Goal: Information Seeking & Learning: Learn about a topic

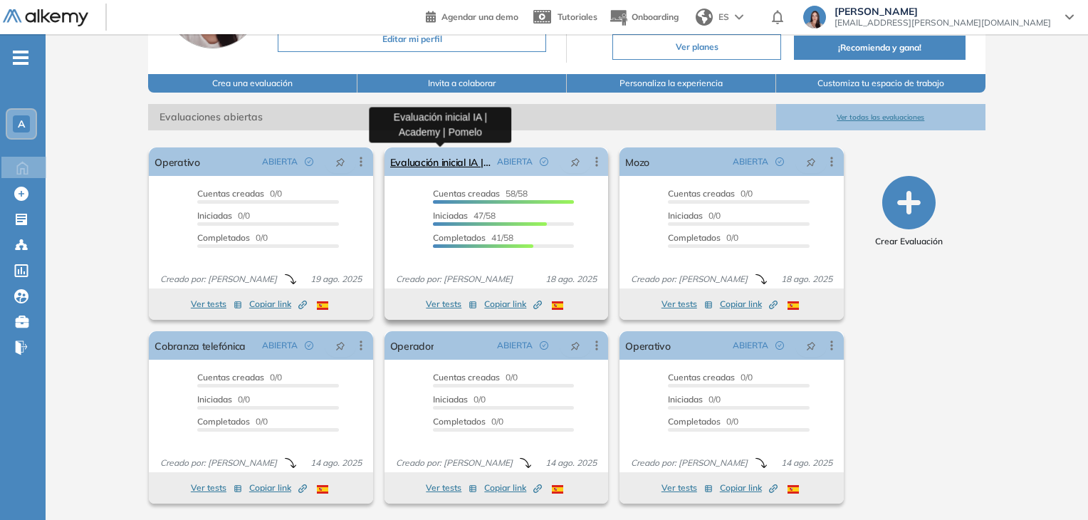
click at [441, 162] on link "Evaluación inicial IA | Academy | Pomelo" at bounding box center [440, 161] width 101 height 28
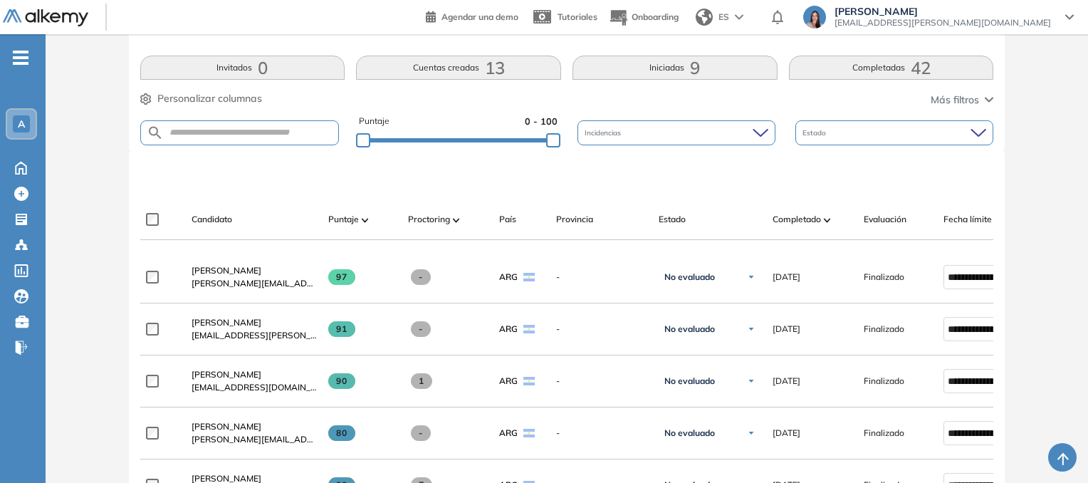
scroll to position [308, 0]
click at [686, 66] on button "Iniciadas 9" at bounding box center [675, 67] width 205 height 24
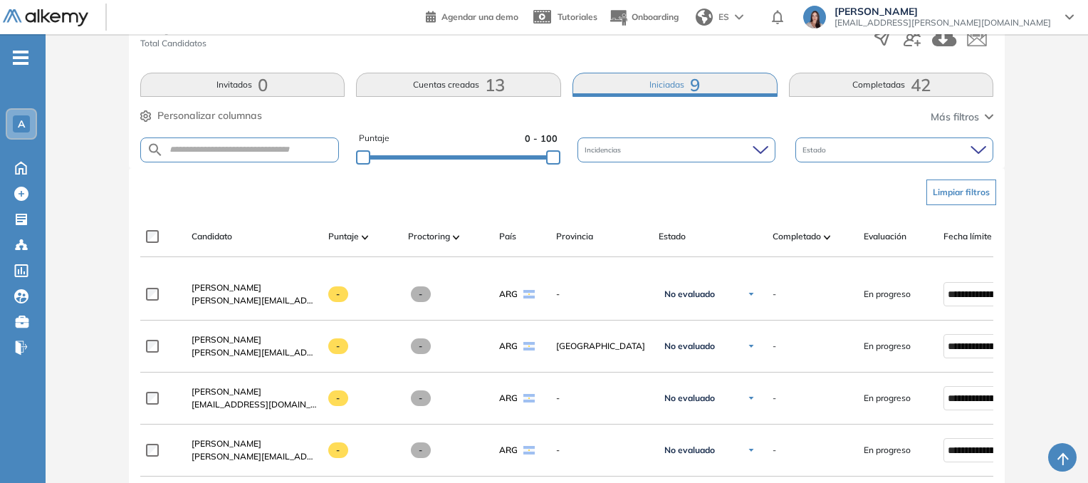
scroll to position [289, 0]
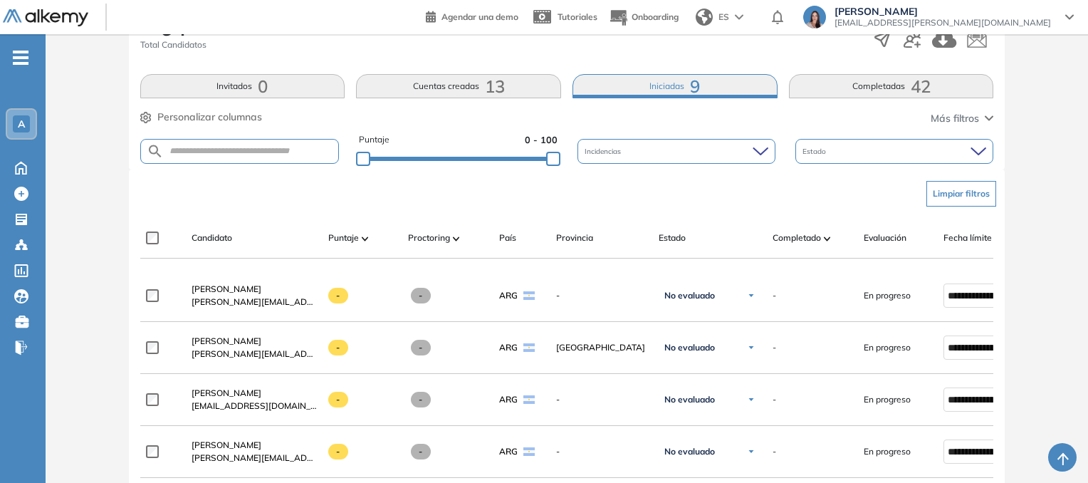
click at [475, 88] on button "Cuentas creadas 13" at bounding box center [458, 86] width 205 height 24
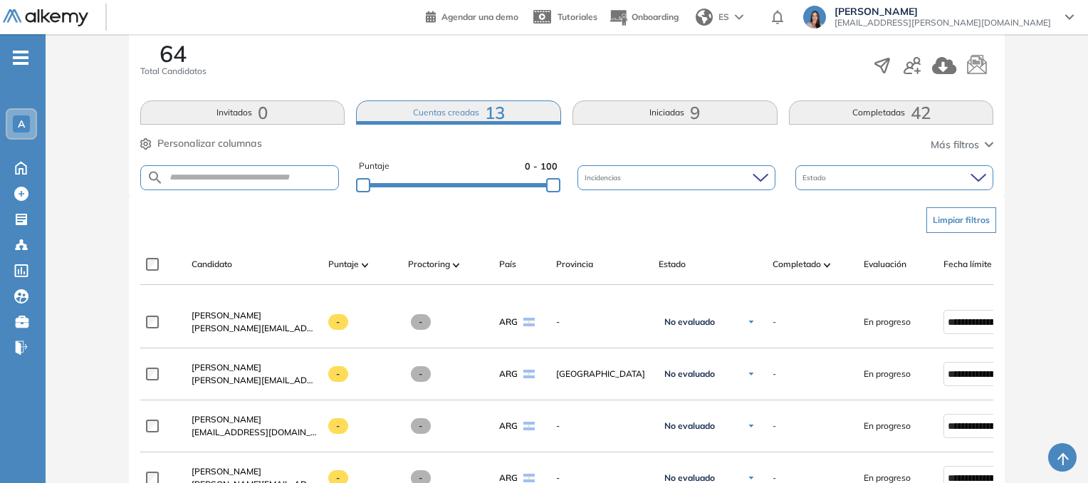
scroll to position [318, 0]
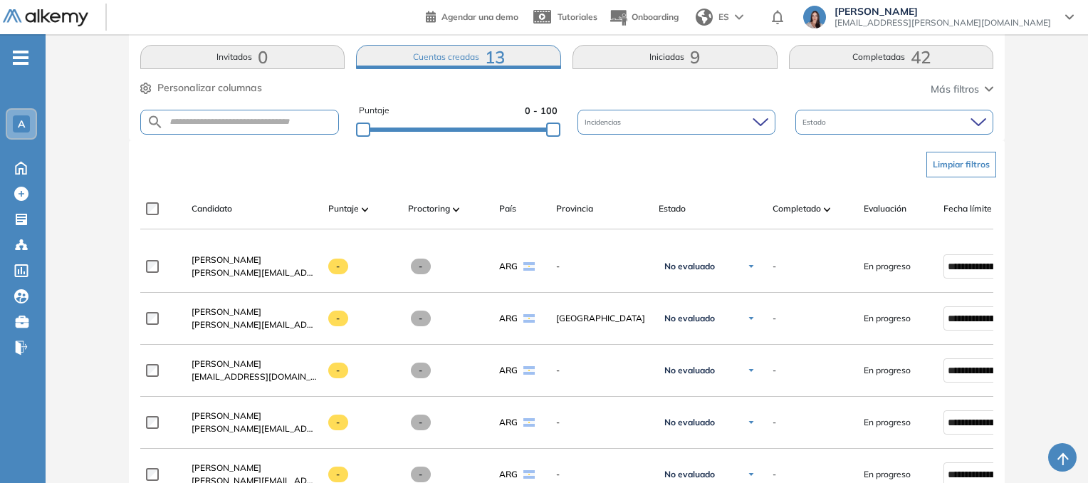
click at [832, 58] on button "Completadas 42" at bounding box center [891, 57] width 205 height 24
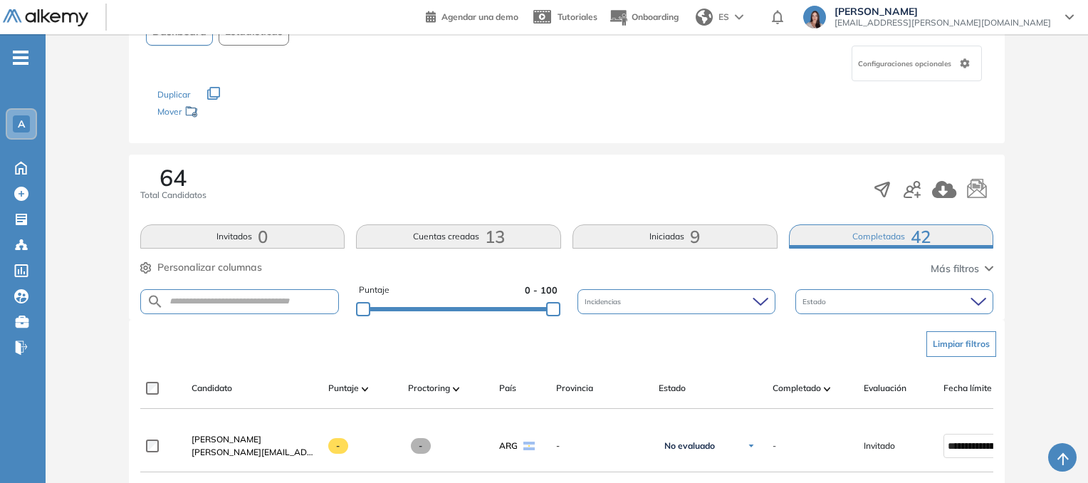
scroll to position [0, 0]
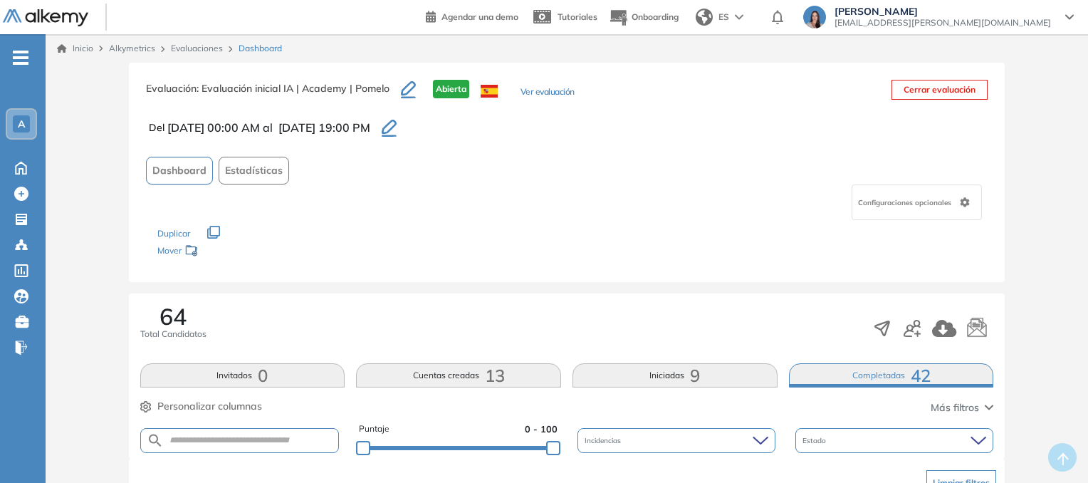
click at [397, 127] on icon "button" at bounding box center [389, 127] width 15 height 14
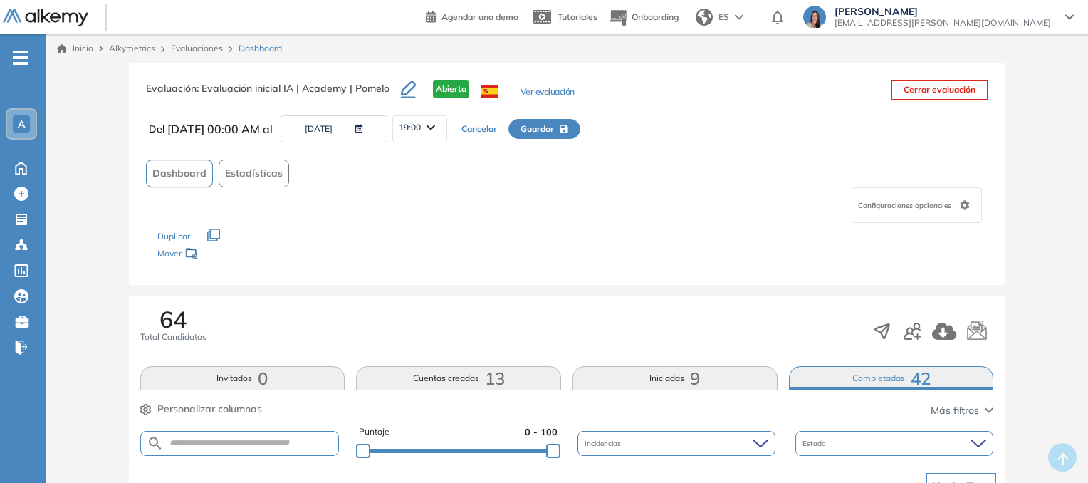
click at [363, 129] on button "[DATE]" at bounding box center [334, 128] width 107 height 27
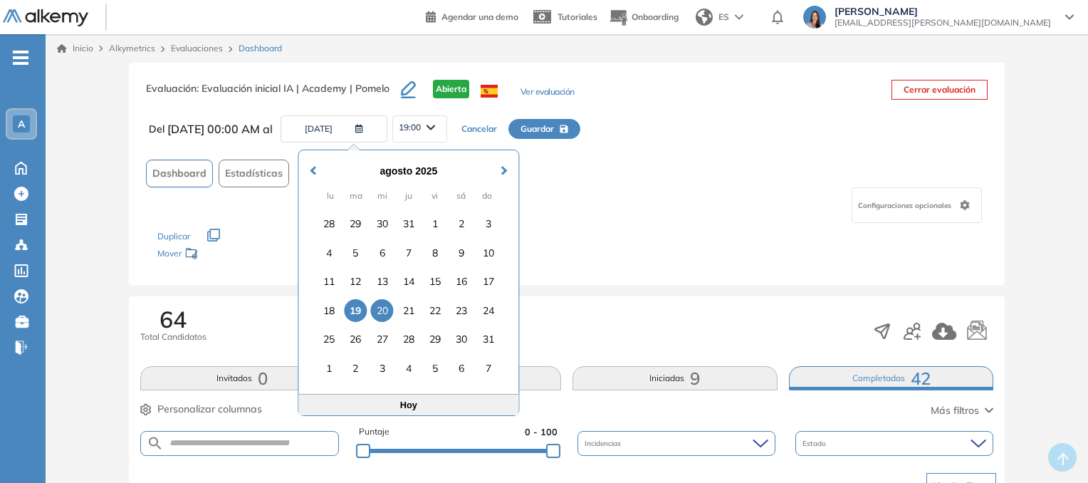
click at [385, 305] on div "20" at bounding box center [382, 310] width 23 height 23
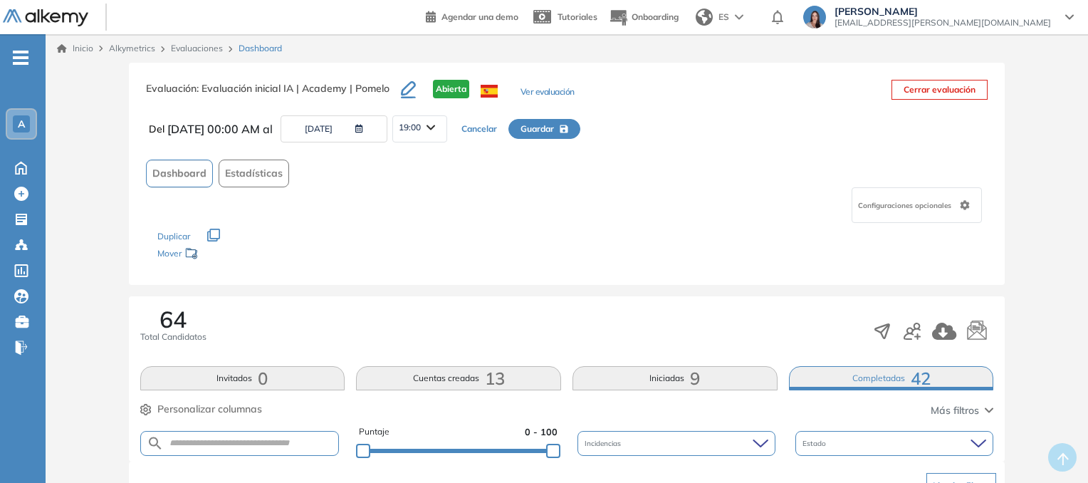
click at [439, 117] on div "19:00" at bounding box center [419, 127] width 53 height 23
click at [453, 237] on div "23:45" at bounding box center [437, 237] width 87 height 26
click at [420, 234] on li "23:45" at bounding box center [409, 237] width 21 height 14
click at [482, 169] on div "Dashboard Estadísticas" at bounding box center [567, 174] width 842 height 28
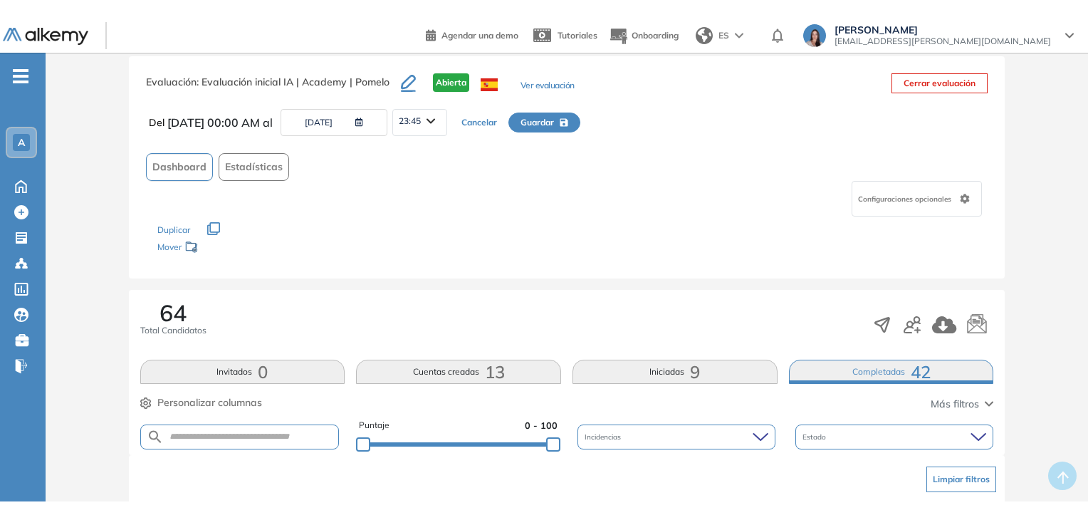
scroll to position [27, 0]
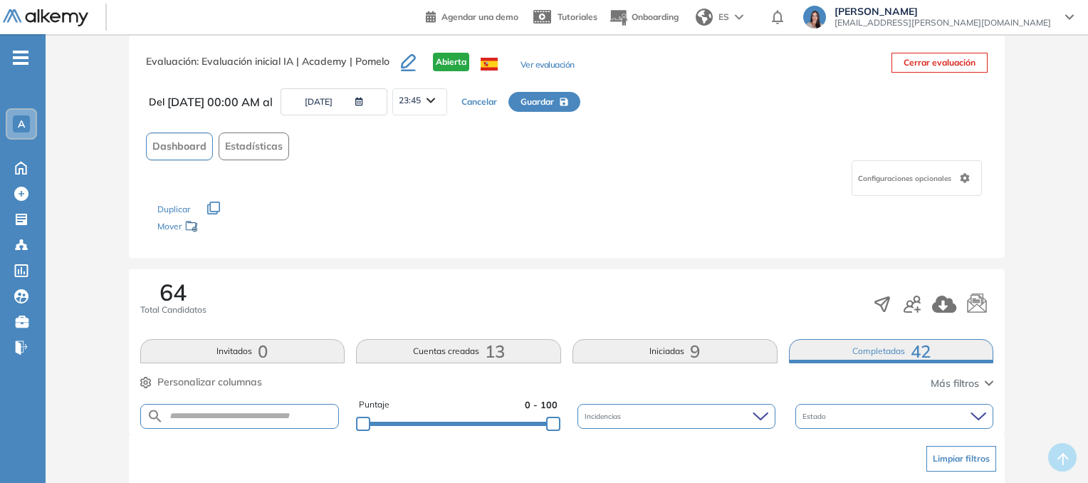
click at [533, 150] on div "Dashboard Estadísticas" at bounding box center [567, 146] width 842 height 28
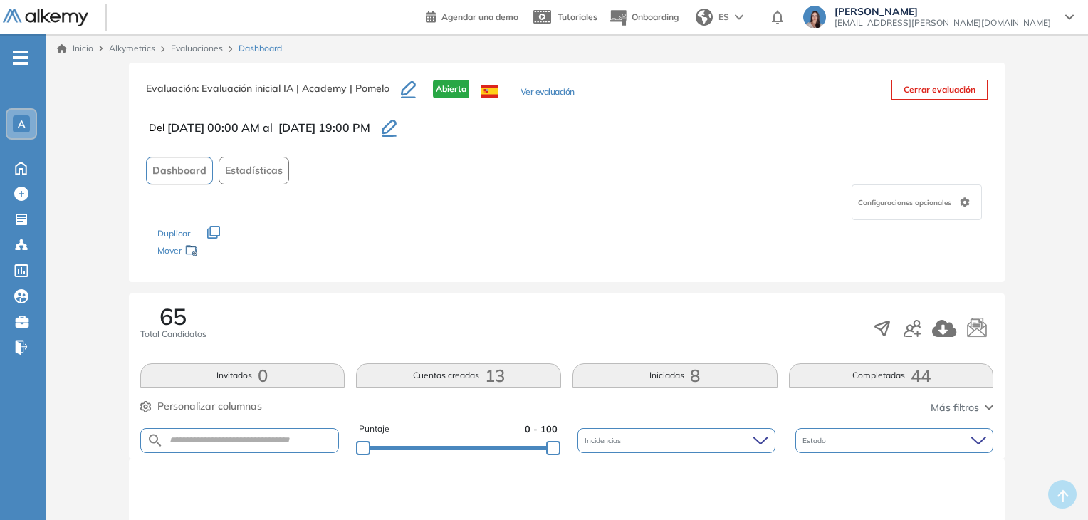
click at [397, 125] on icon "button" at bounding box center [389, 127] width 15 height 14
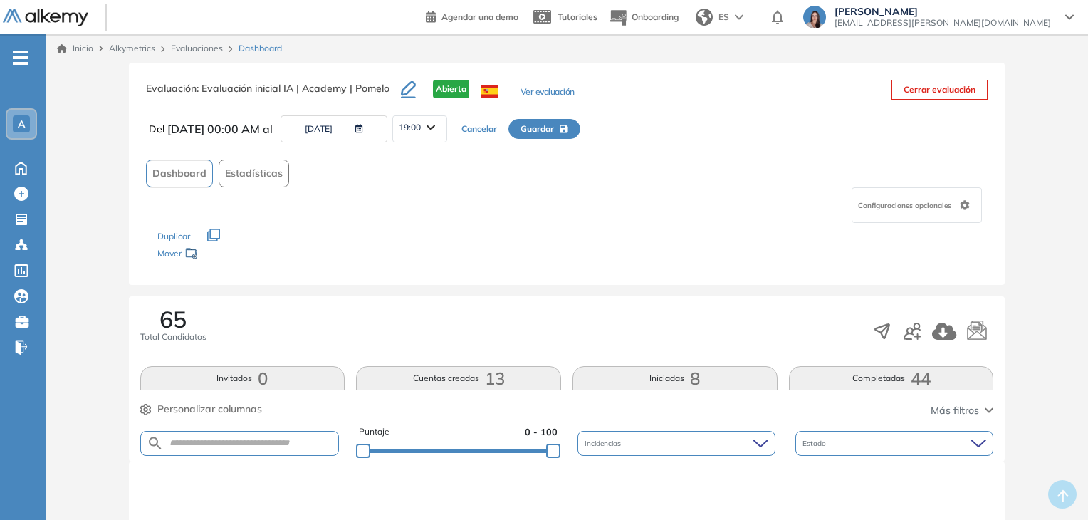
click at [367, 129] on button "[DATE]" at bounding box center [334, 128] width 107 height 27
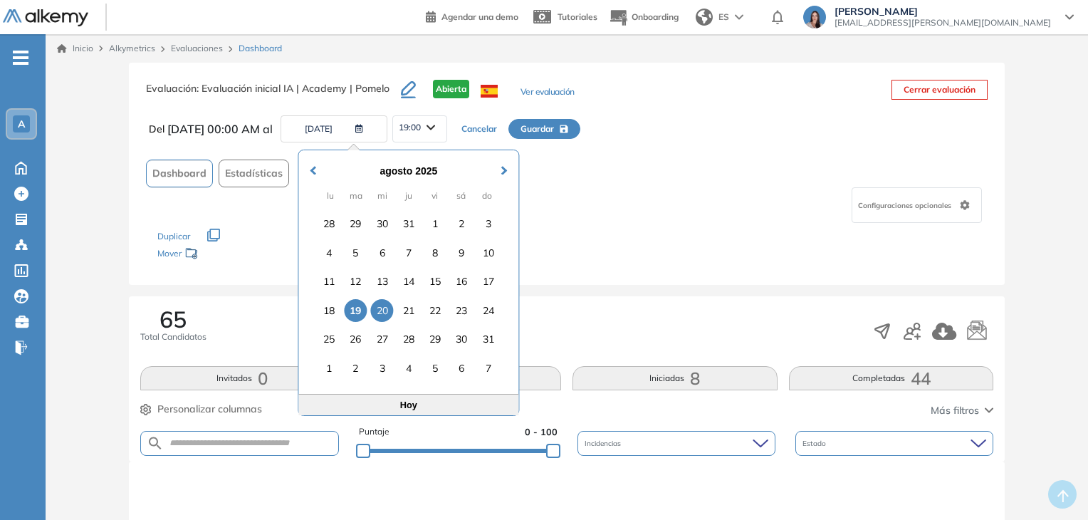
click at [390, 310] on div "20" at bounding box center [382, 310] width 23 height 23
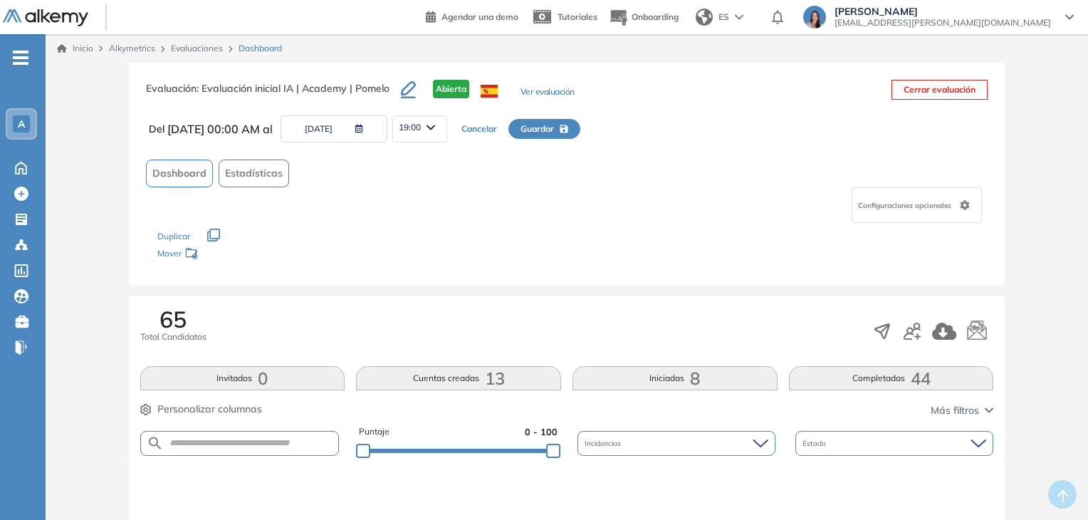
click at [427, 135] on div "19:00" at bounding box center [419, 127] width 53 height 23
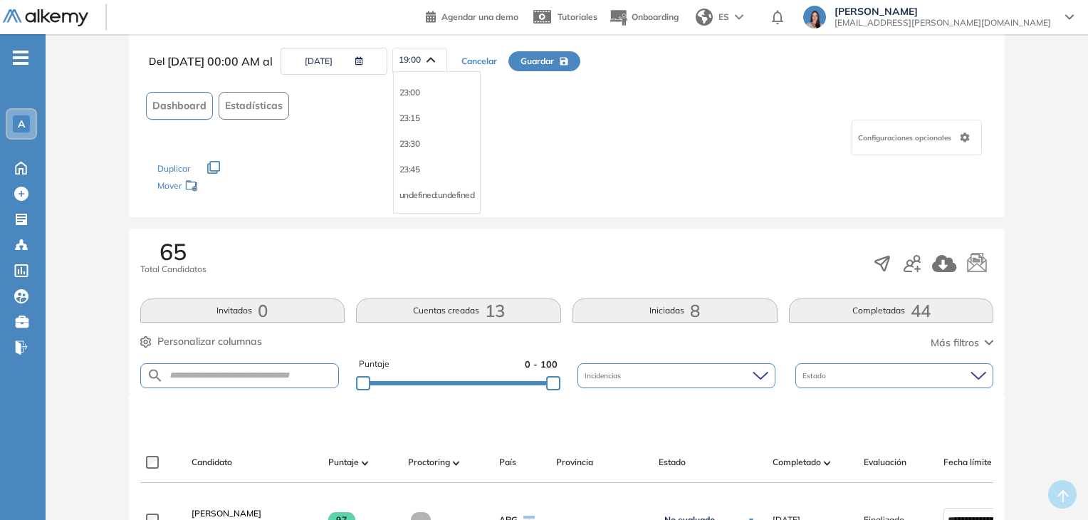
scroll to position [68, 0]
click at [420, 166] on li "23:45" at bounding box center [409, 169] width 21 height 14
click at [580, 63] on button "Guardar" at bounding box center [544, 61] width 72 height 20
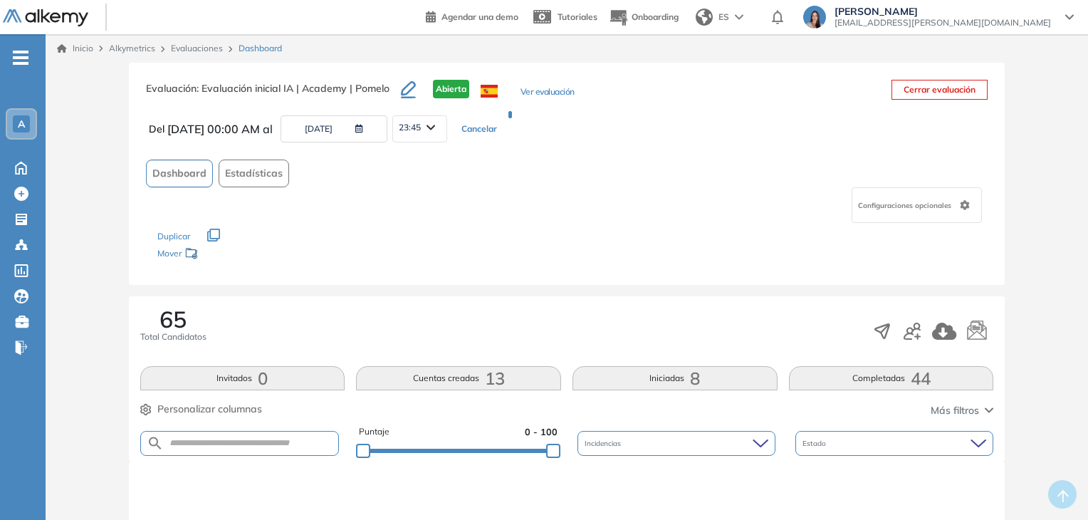
scroll to position [0, 0]
type input "**********"
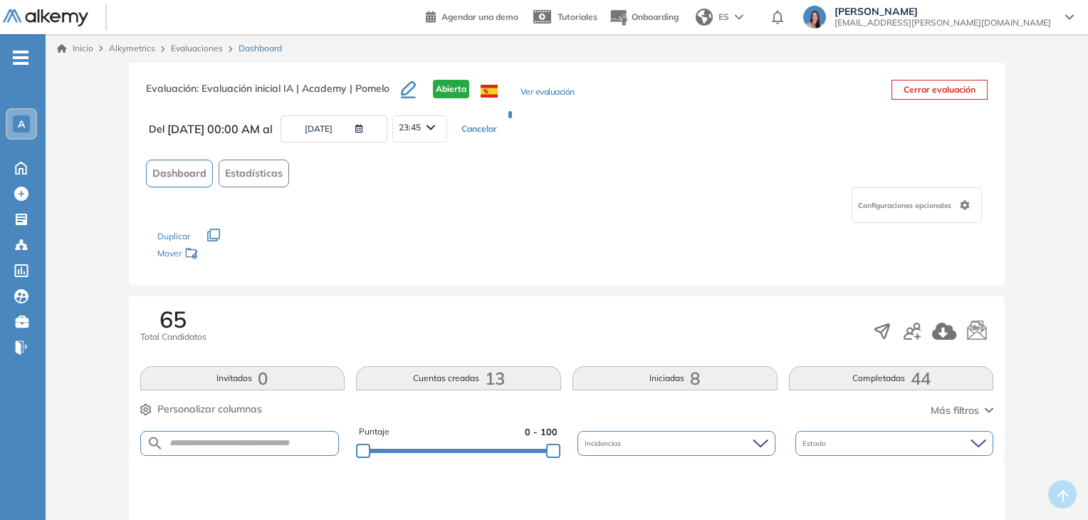
type input "**********"
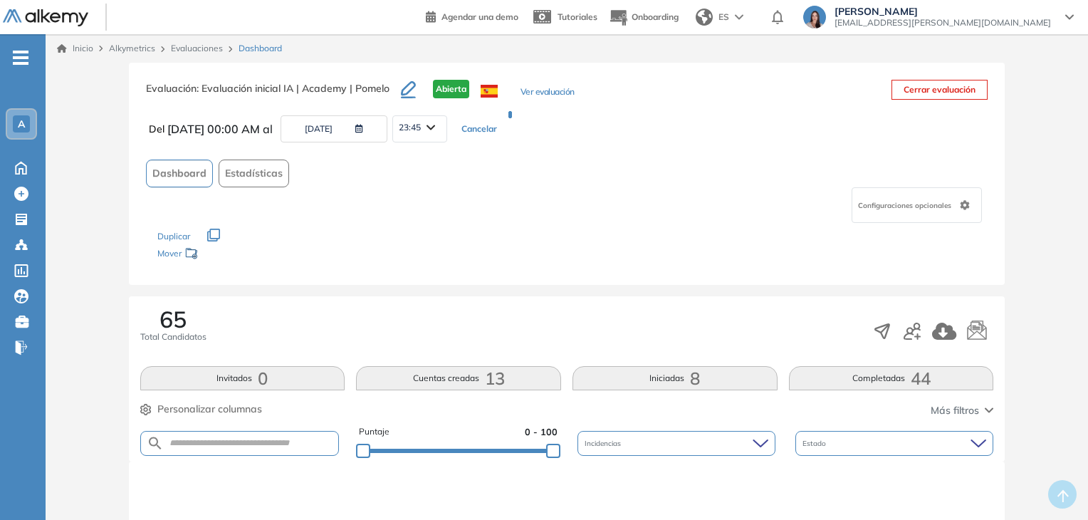
type input "**********"
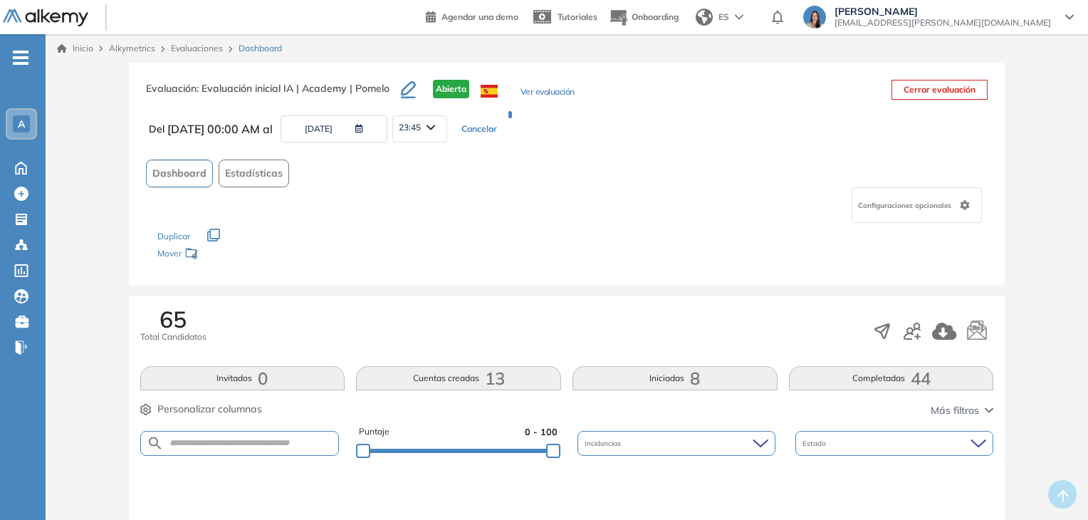
type input "**********"
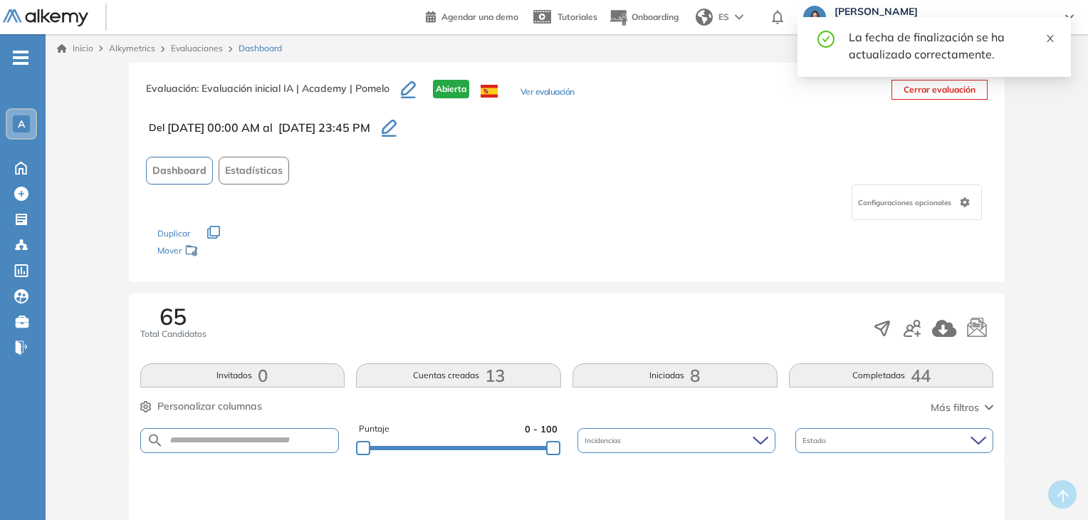
click at [1054, 41] on icon "close" at bounding box center [1050, 38] width 10 height 10
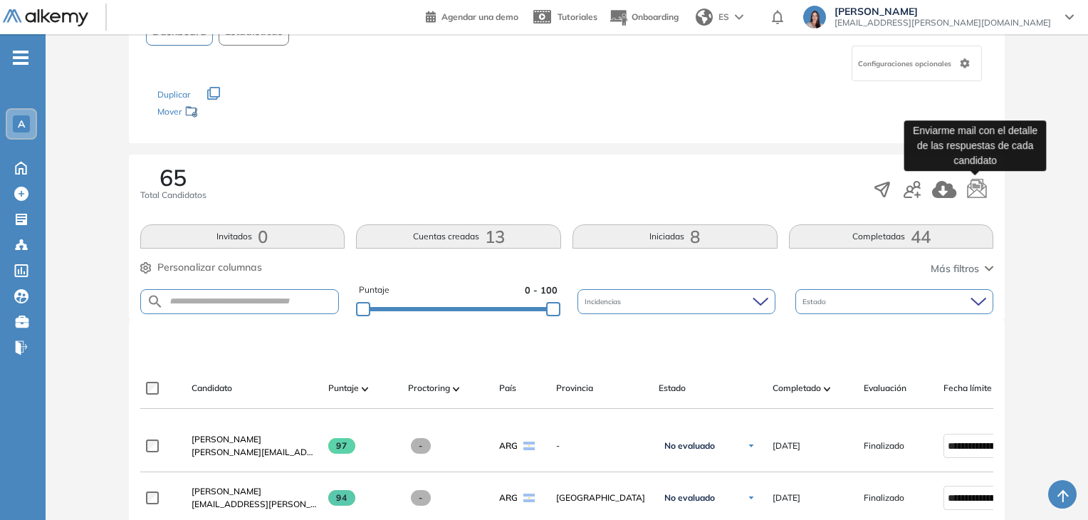
scroll to position [245, 0]
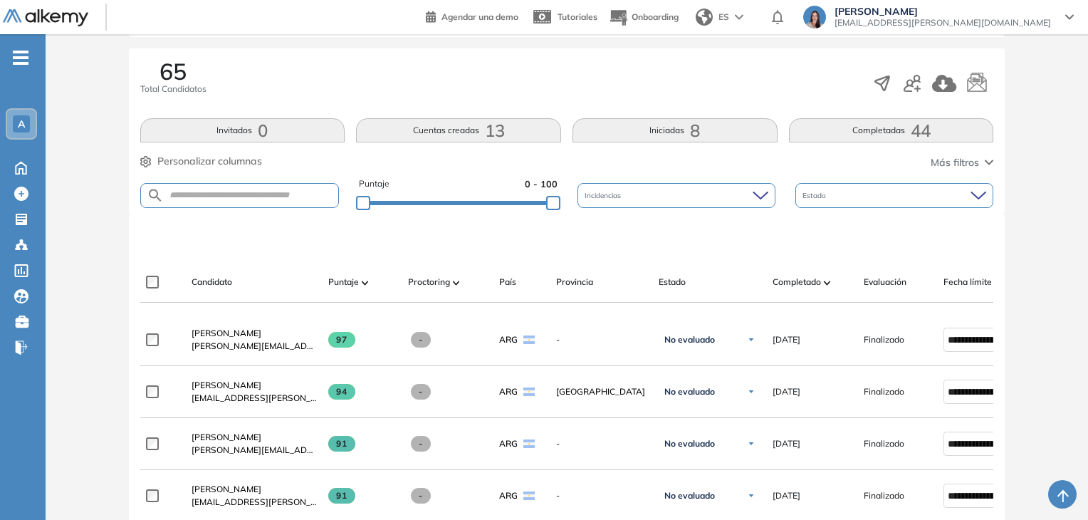
click at [918, 130] on span "44" at bounding box center [921, 130] width 20 height 0
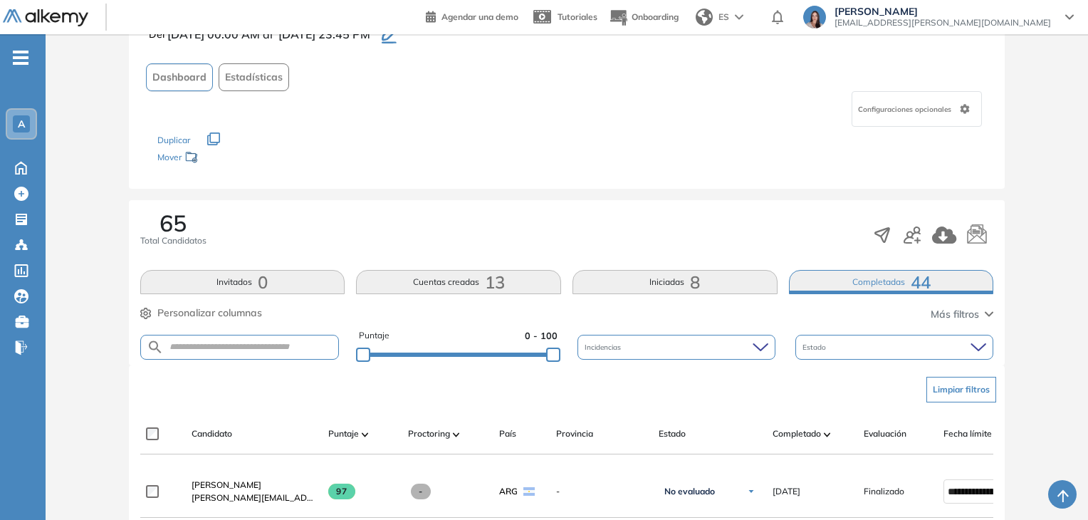
scroll to position [91, 0]
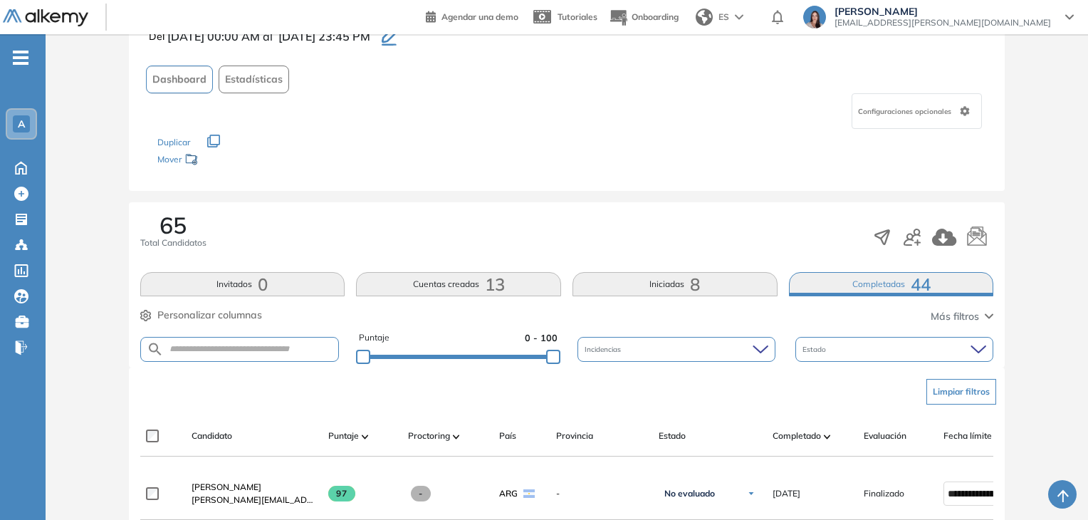
click at [23, 131] on div "A" at bounding box center [21, 123] width 17 height 17
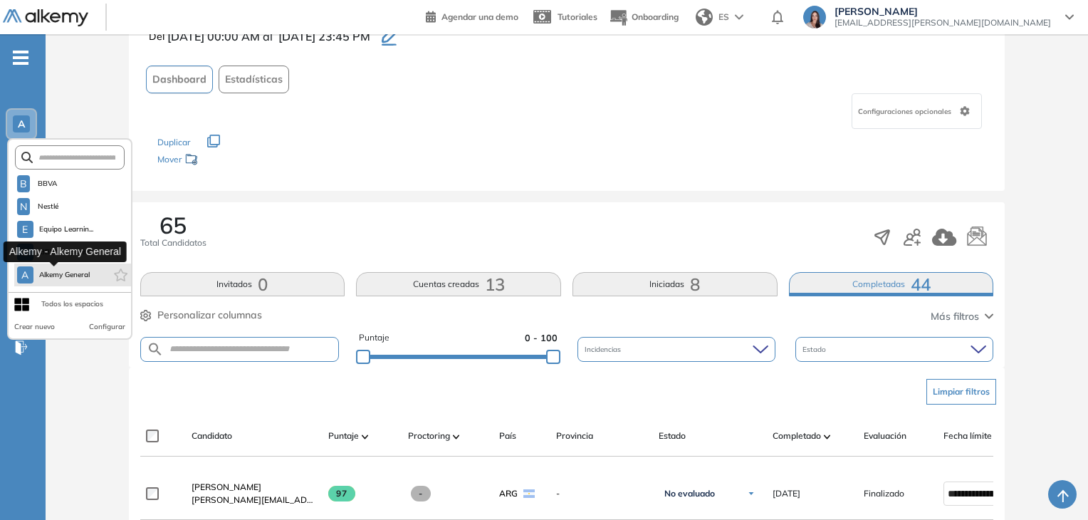
click at [79, 272] on span "Alkemy General" at bounding box center [64, 274] width 51 height 11
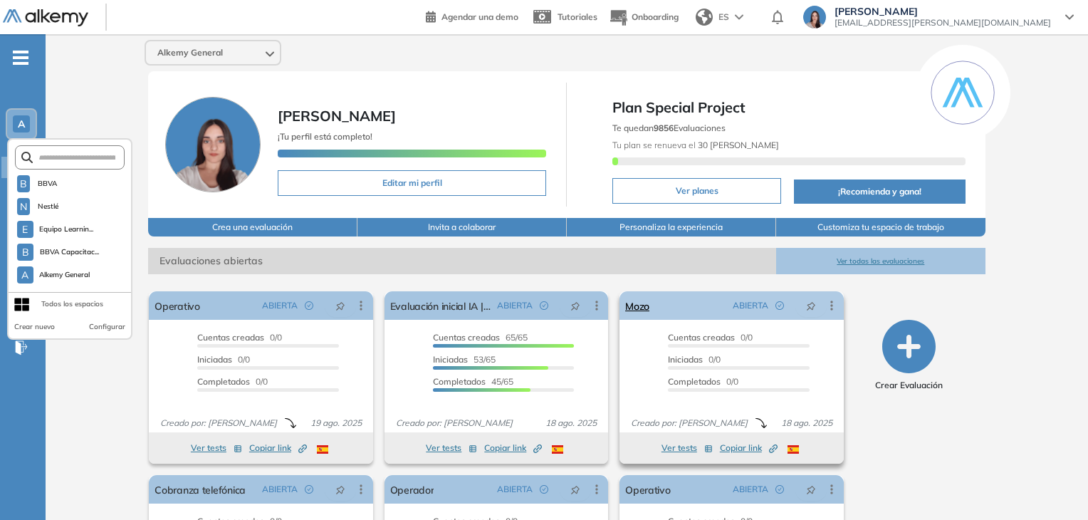
scroll to position [144, 0]
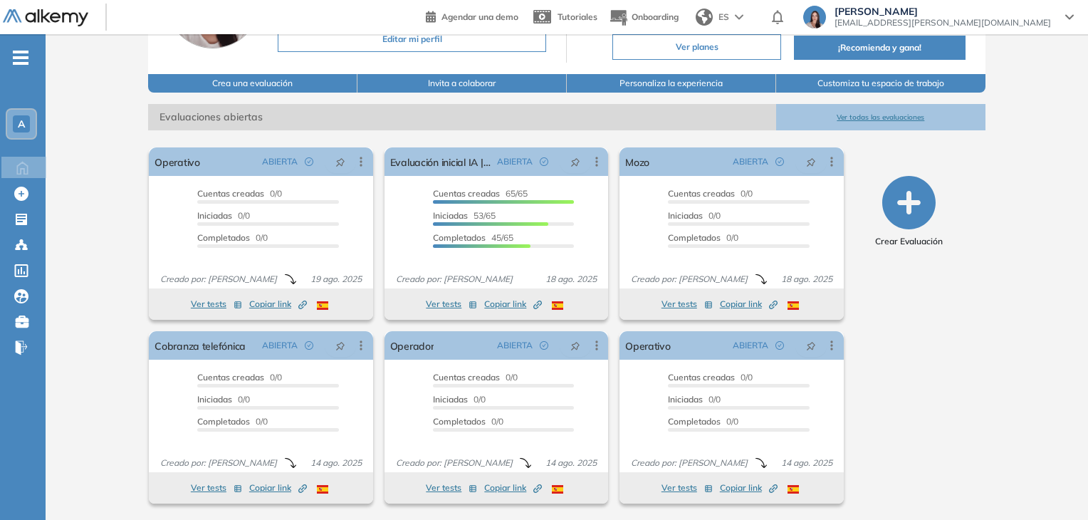
click at [899, 116] on button "Ver todas las evaluaciones" at bounding box center [880, 117] width 209 height 26
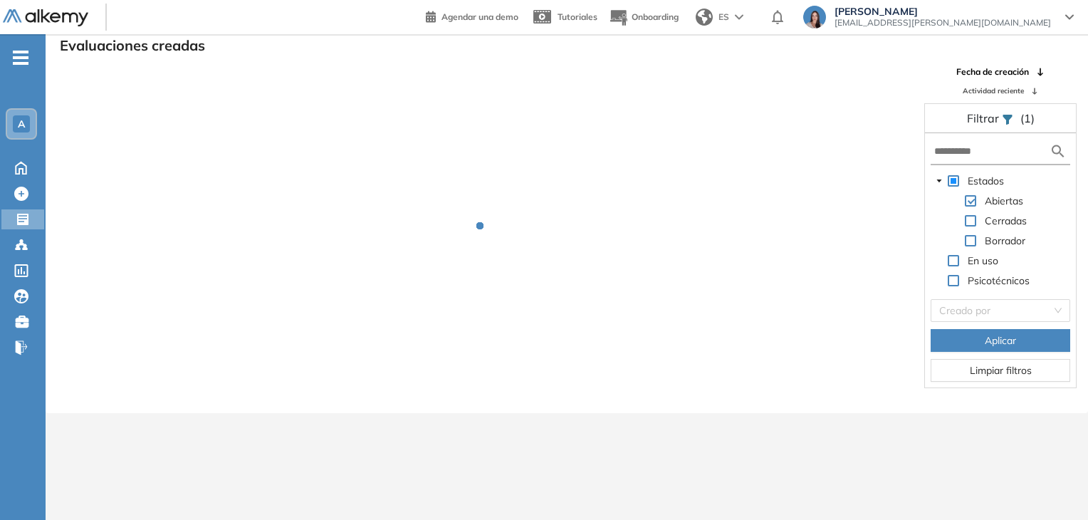
scroll to position [34, 0]
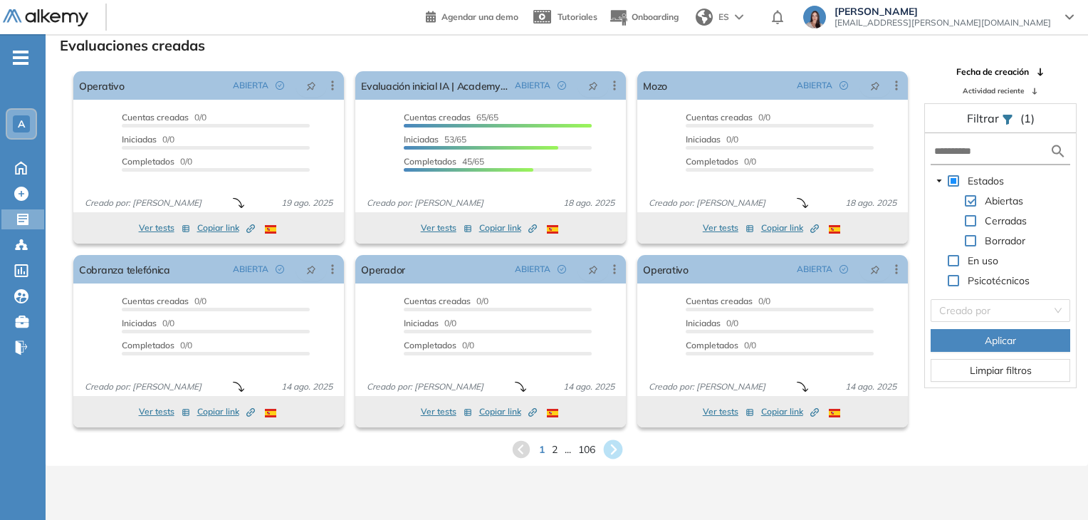
click at [613, 454] on icon at bounding box center [612, 449] width 19 height 19
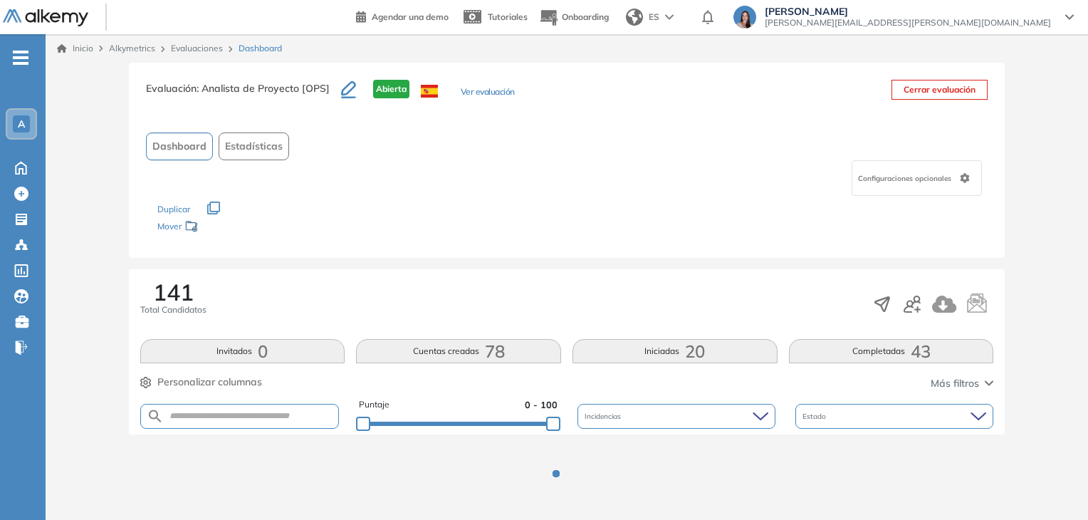
click at [824, 350] on button "Completadas 43" at bounding box center [891, 351] width 205 height 24
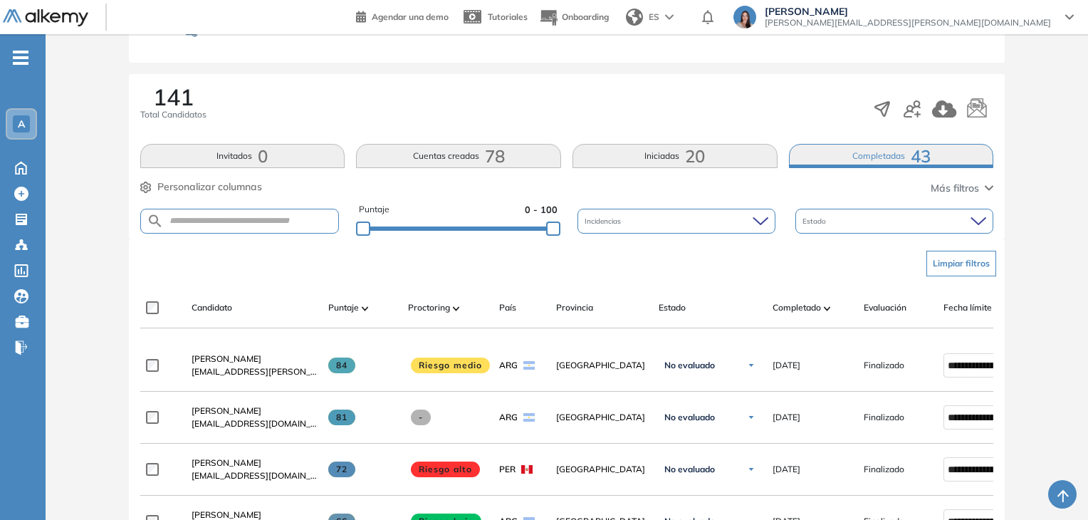
scroll to position [206, 0]
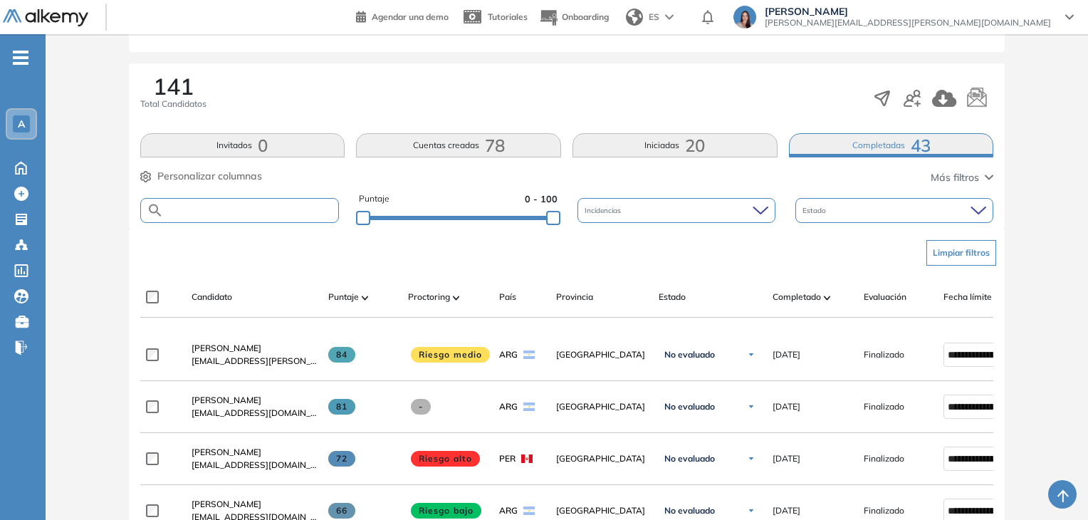
click at [287, 207] on input "text" at bounding box center [251, 210] width 175 height 11
type input "****"
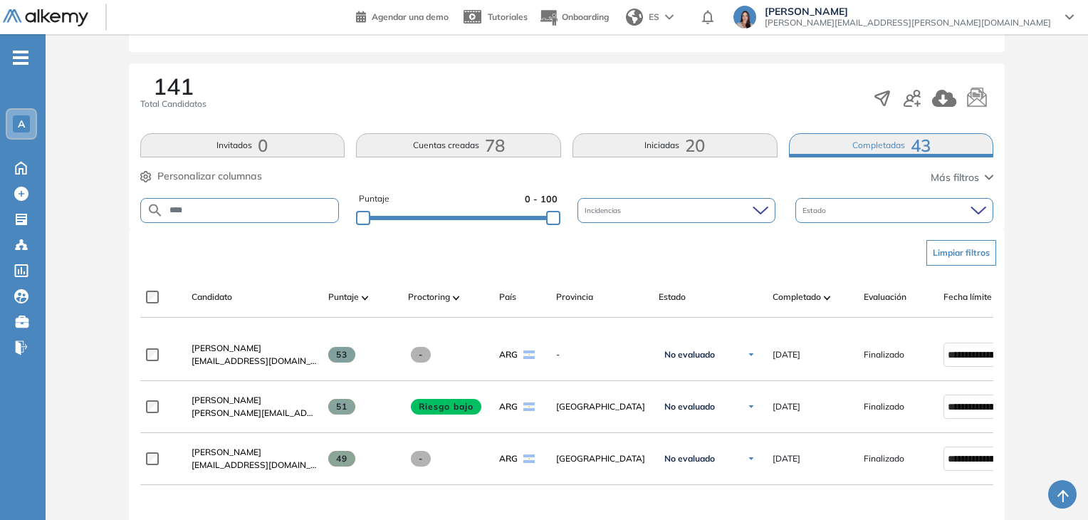
click at [620, 142] on button "Iniciadas 20" at bounding box center [675, 145] width 205 height 24
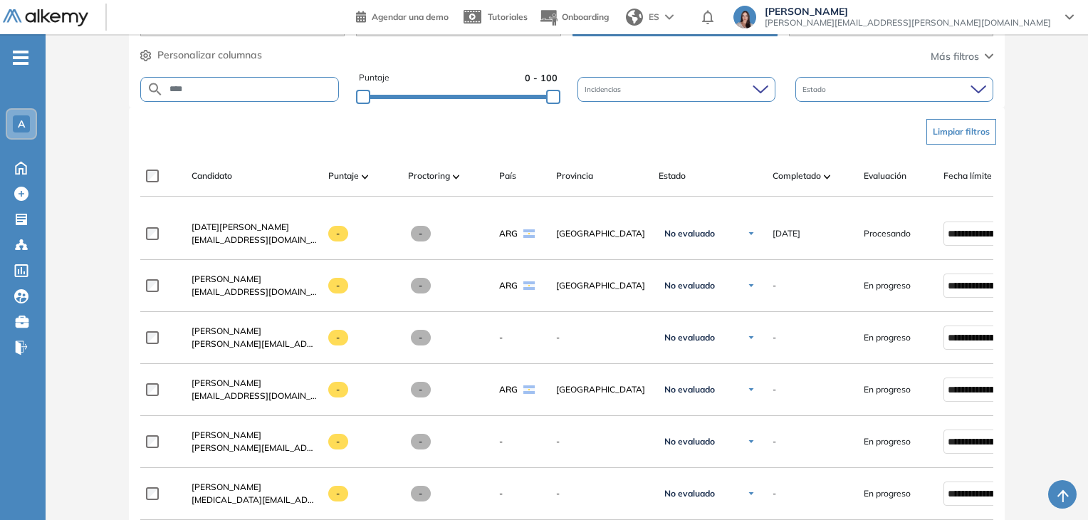
scroll to position [329, 0]
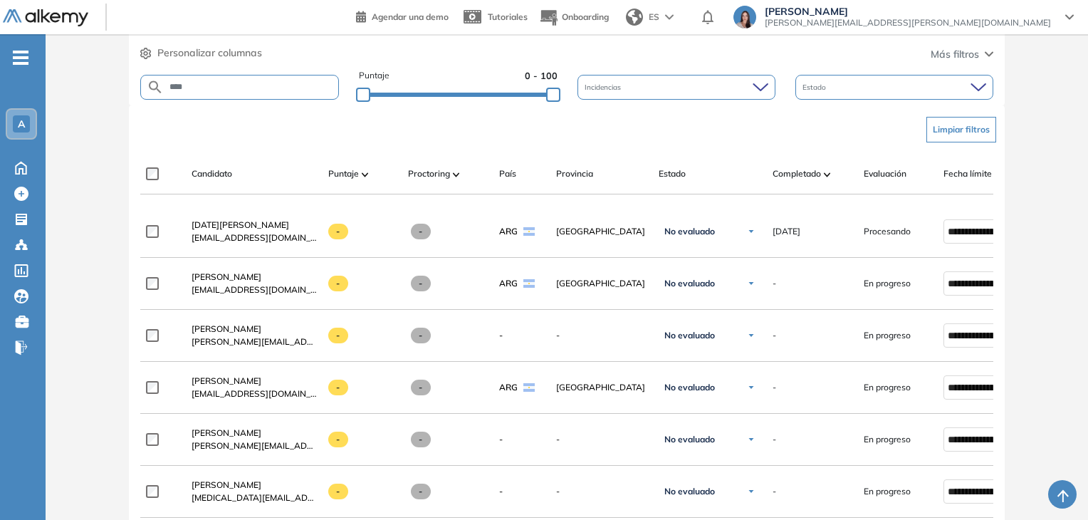
click at [263, 82] on input "****" at bounding box center [251, 87] width 175 height 11
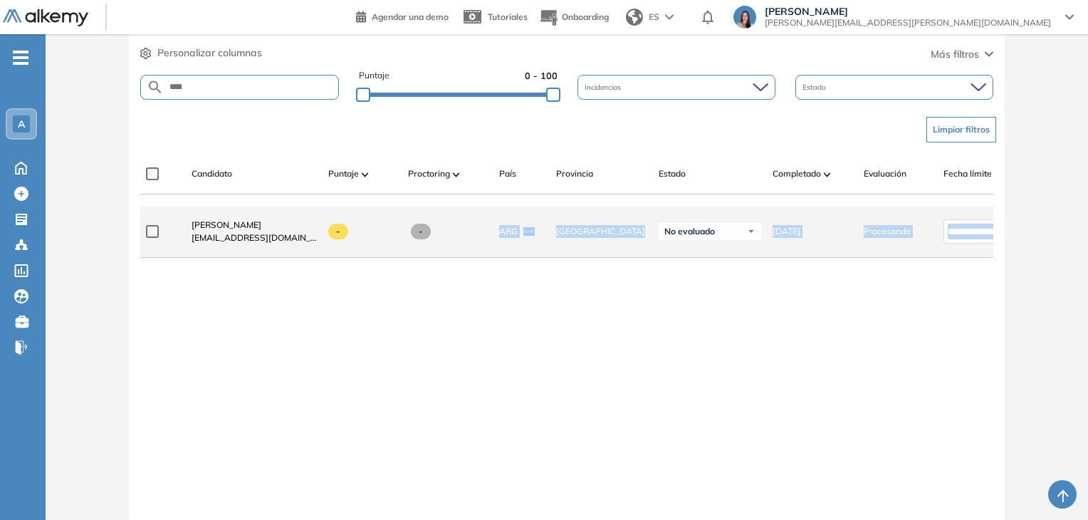
drag, startPoint x: 587, startPoint y: 306, endPoint x: 448, endPoint y: 225, distance: 161.5
click at [448, 225] on div "**********" at bounding box center [567, 351] width 854 height 291
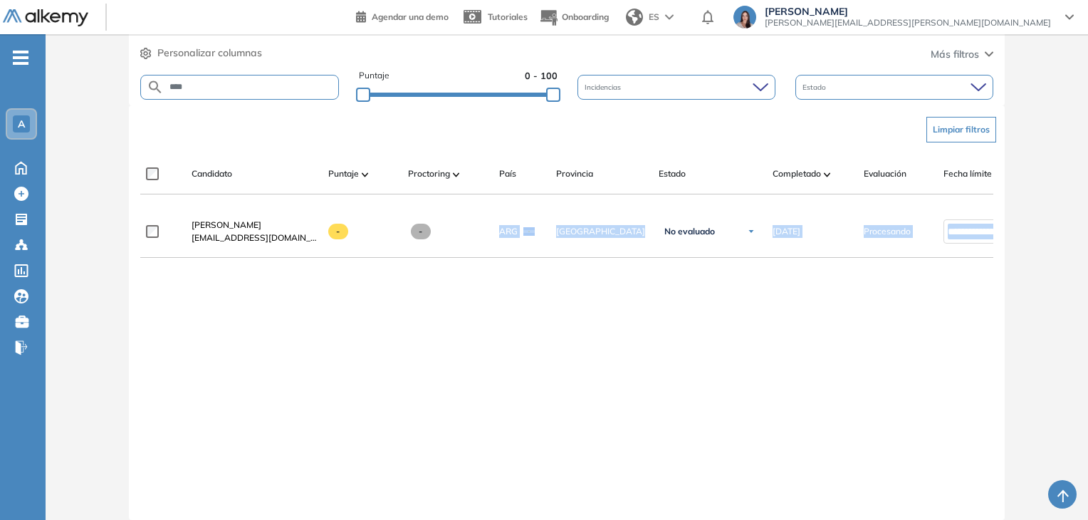
click at [419, 282] on div "**********" at bounding box center [567, 351] width 854 height 291
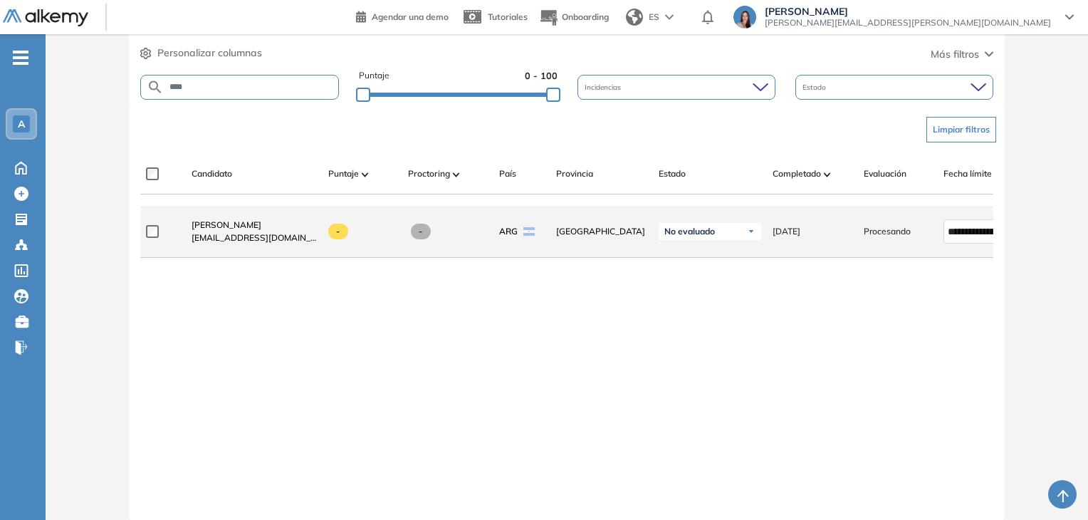
click at [741, 229] on div "No evaluado" at bounding box center [710, 231] width 103 height 17
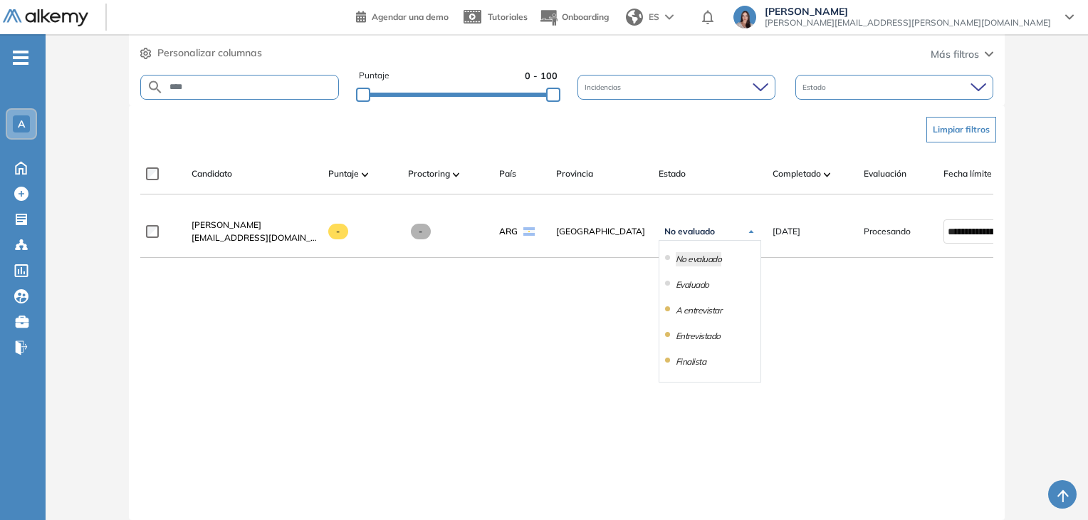
click at [793, 323] on div "**********" at bounding box center [567, 351] width 854 height 291
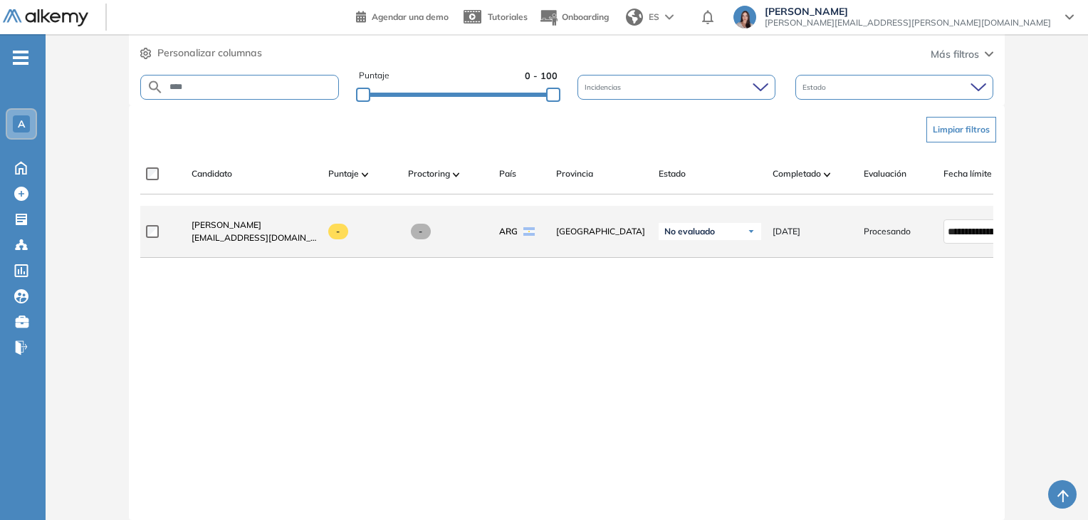
click at [591, 237] on span "[GEOGRAPHIC_DATA]" at bounding box center [601, 231] width 91 height 13
click at [235, 228] on span "Agustina Magallanes" at bounding box center [227, 224] width 70 height 11
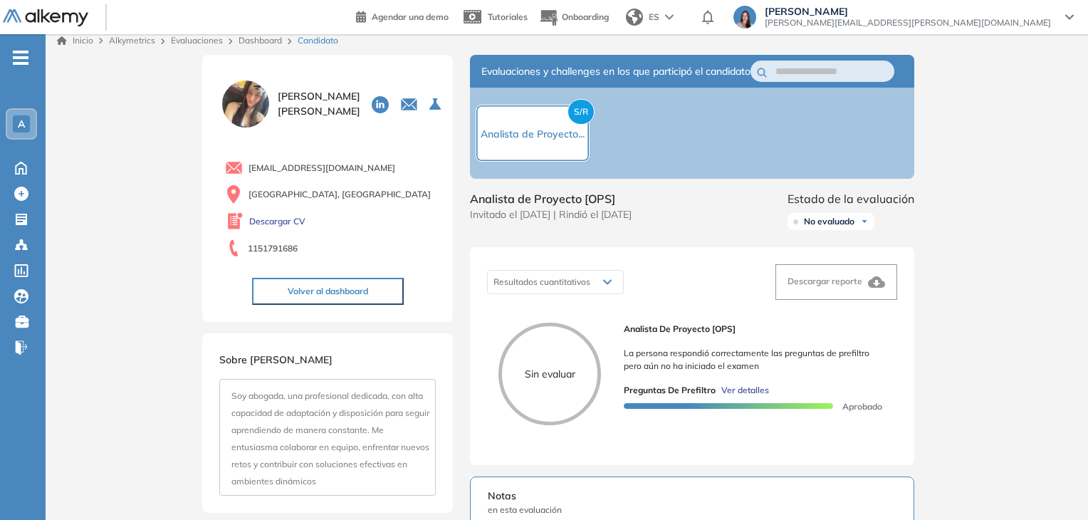
scroll to position [4, 0]
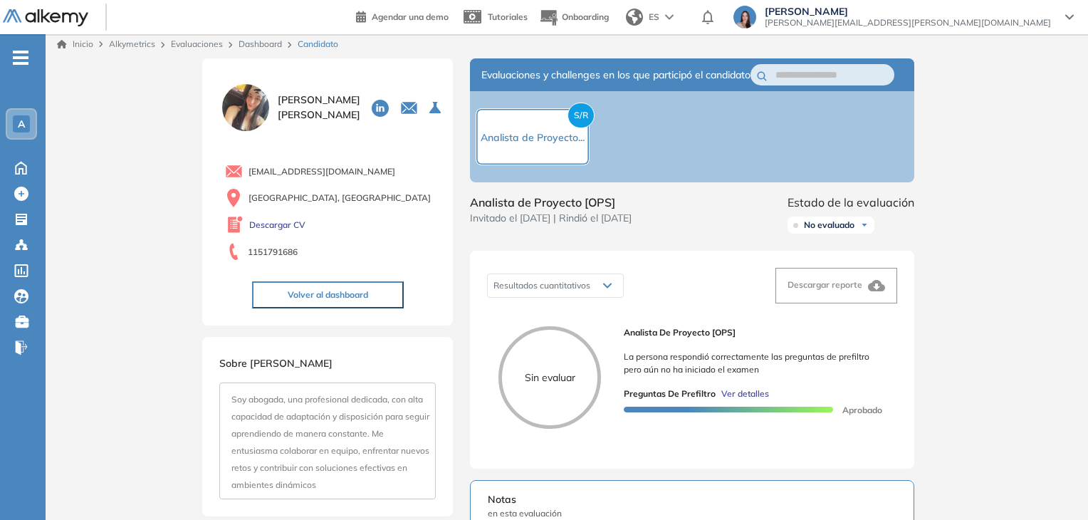
click at [543, 130] on div "S/R Analista de Proyecto..." at bounding box center [533, 136] width 114 height 57
click at [543, 142] on span "Analista de Proyecto..." at bounding box center [533, 137] width 104 height 13
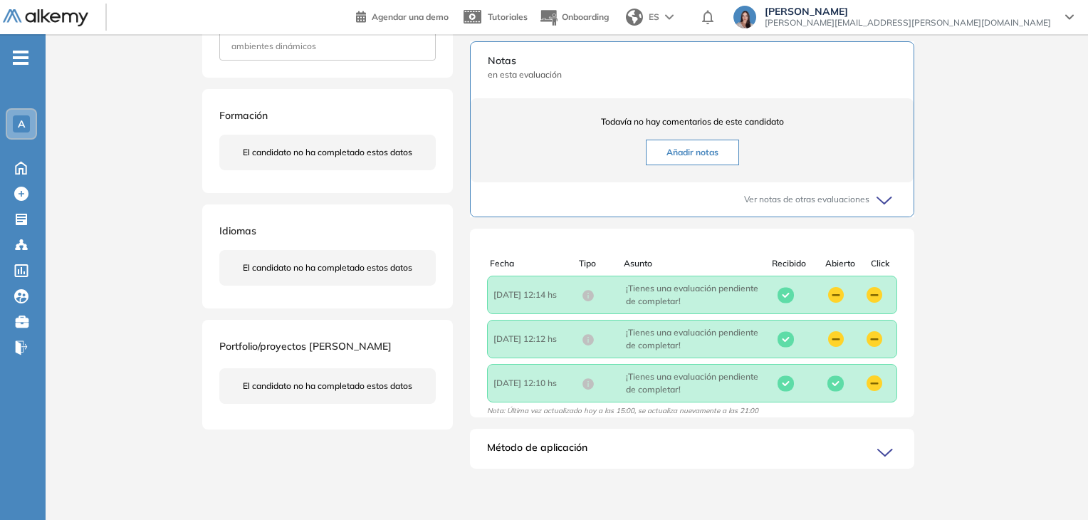
scroll to position [4, 0]
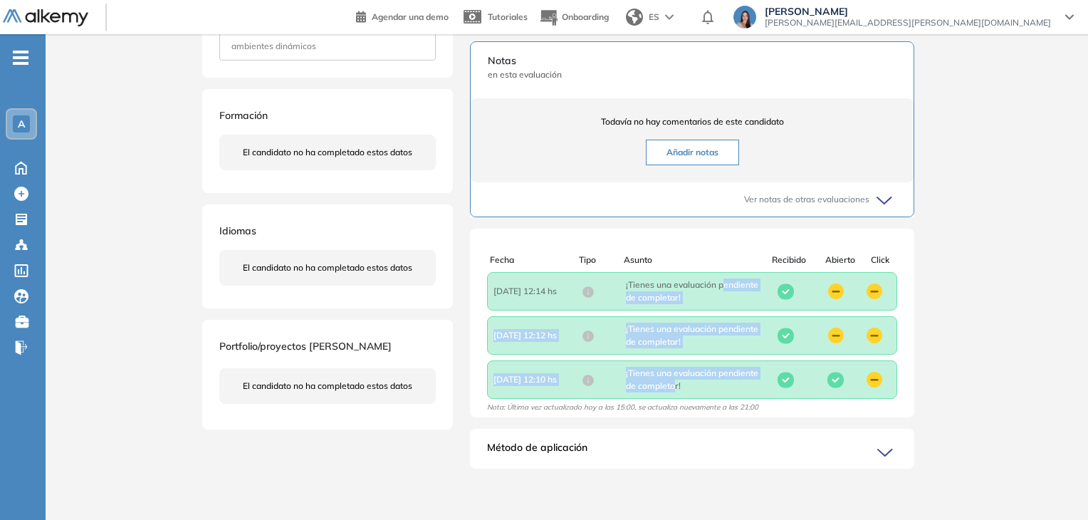
drag, startPoint x: 627, startPoint y: 303, endPoint x: 715, endPoint y: 382, distance: 118.0
click at [715, 382] on div "Fecha : 2025/08/16 12:14 hs Asunto : ¡Tienes una evaluación pendiente de comple…" at bounding box center [692, 335] width 444 height 127
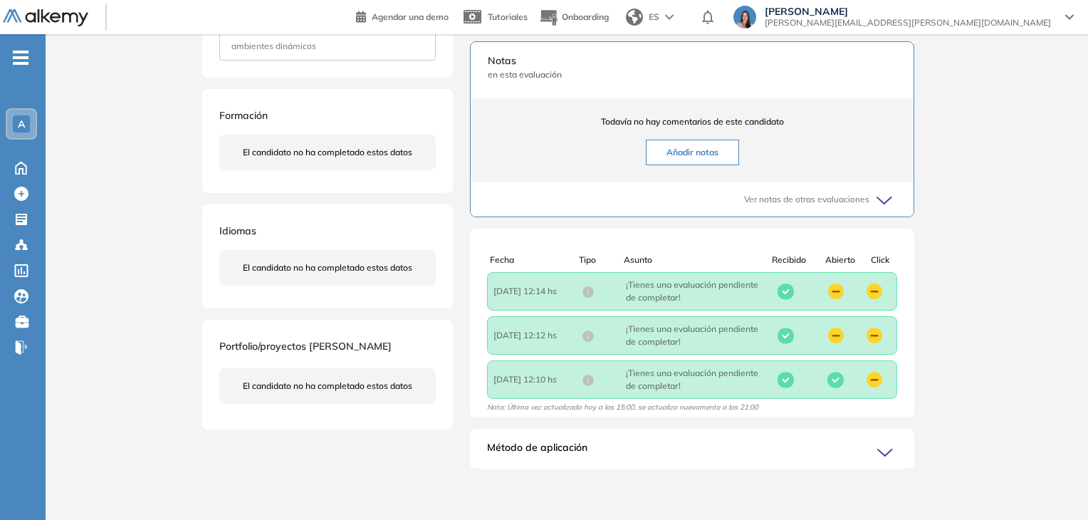
click at [723, 445] on div "Método de aplicación" at bounding box center [692, 454] width 444 height 28
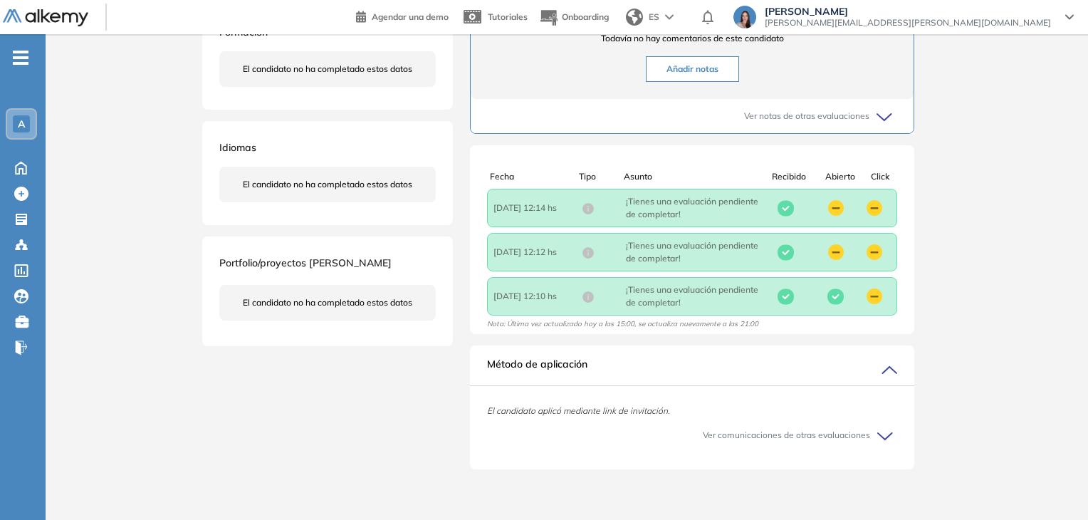
scroll to position [540, 0]
click at [703, 437] on div "Ver comunicaciones de otras evaluaciones" at bounding box center [692, 434] width 410 height 34
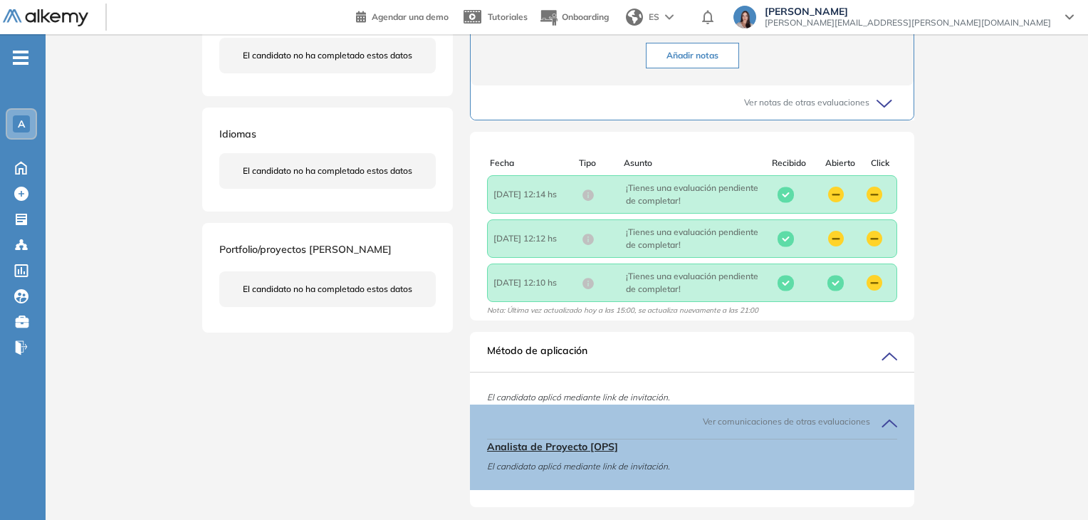
click at [703, 437] on div "Ver comunicaciones de otras evaluaciones" at bounding box center [692, 421] width 410 height 34
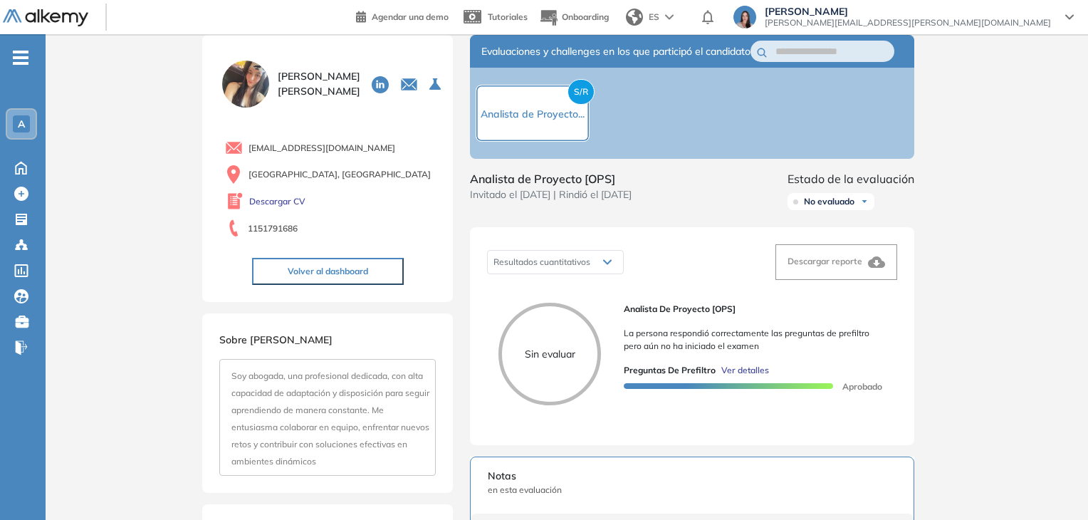
scroll to position [26, 0]
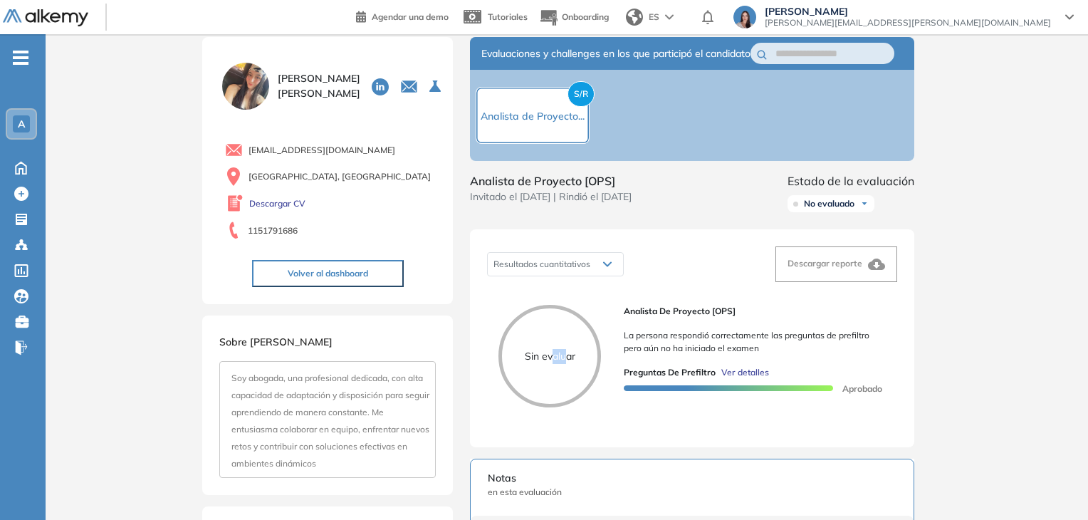
drag, startPoint x: 553, startPoint y: 358, endPoint x: 568, endPoint y: 359, distance: 15.7
click at [568, 359] on div "Sin evaluar" at bounding box center [549, 356] width 103 height 103
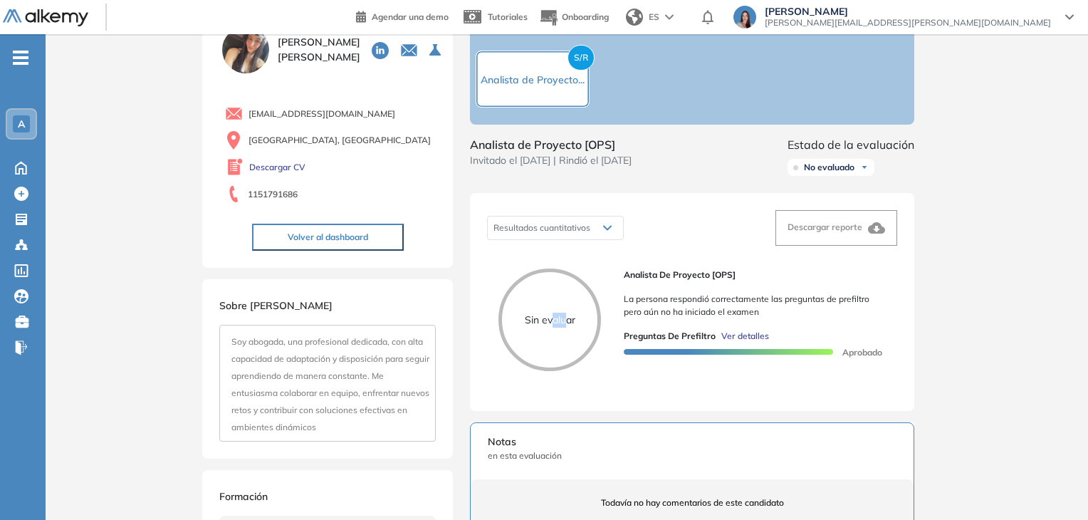
scroll to position [0, 0]
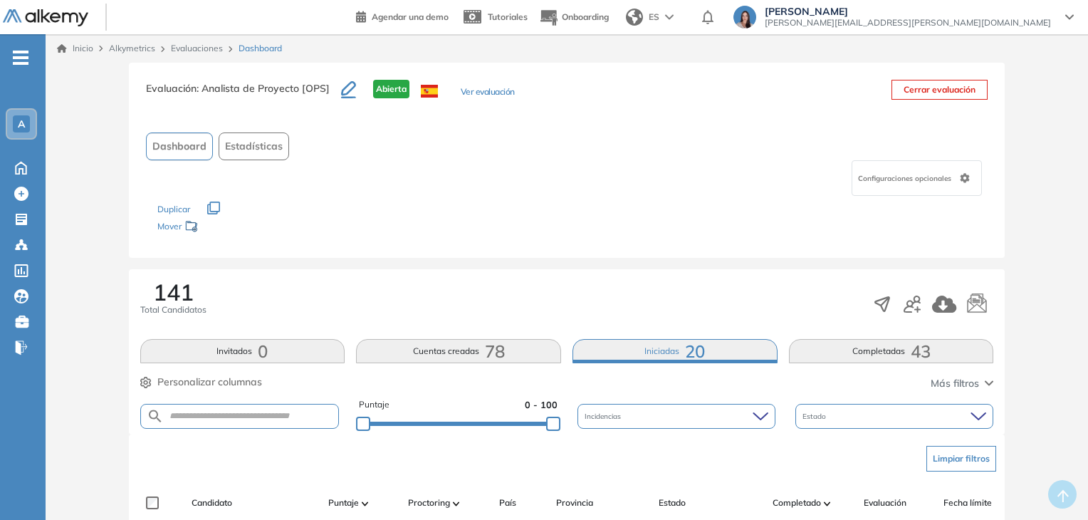
click at [805, 352] on button "Completadas 43" at bounding box center [891, 351] width 205 height 24
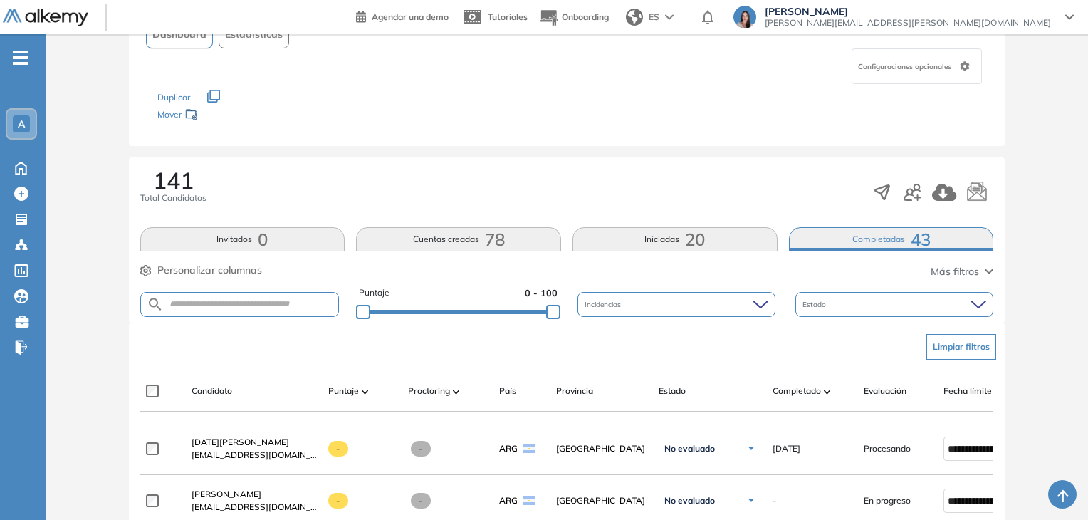
scroll to position [178, 0]
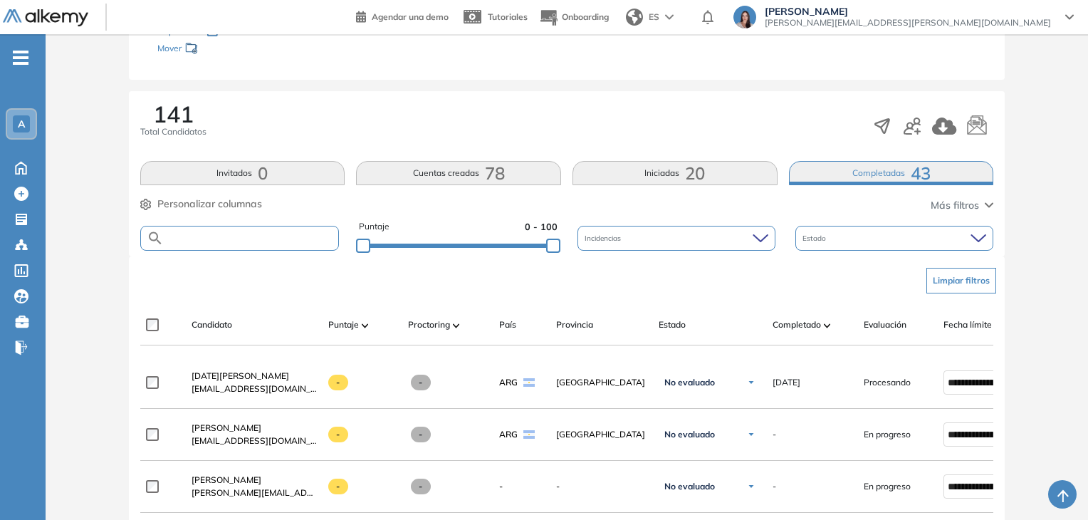
click at [296, 236] on input "text" at bounding box center [251, 238] width 175 height 11
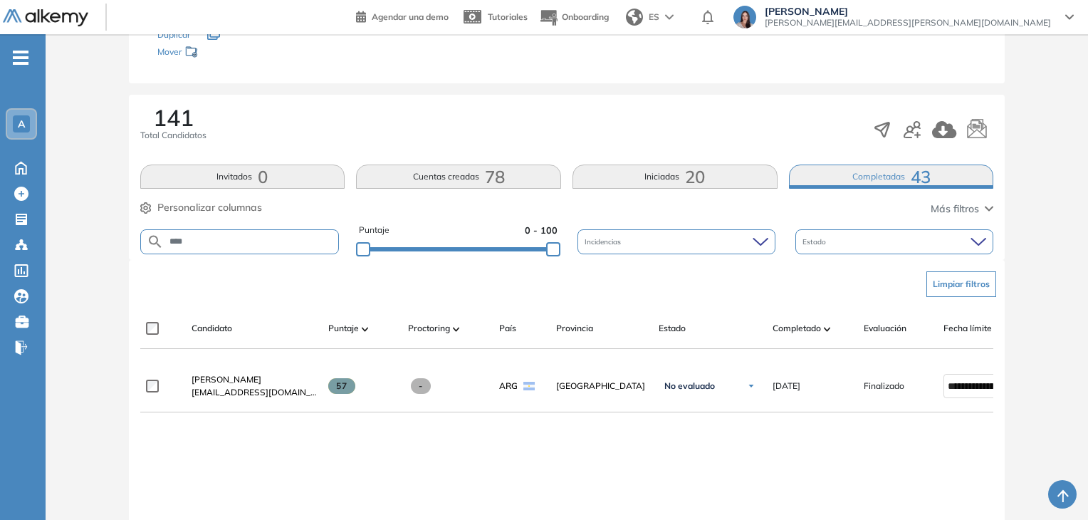
scroll to position [173, 0]
click at [719, 164] on div "141 Total Candidatos Invitados 0 Cuentas creadas 78 Iniciadas 20 Completadas 43…" at bounding box center [567, 178] width 877 height 165
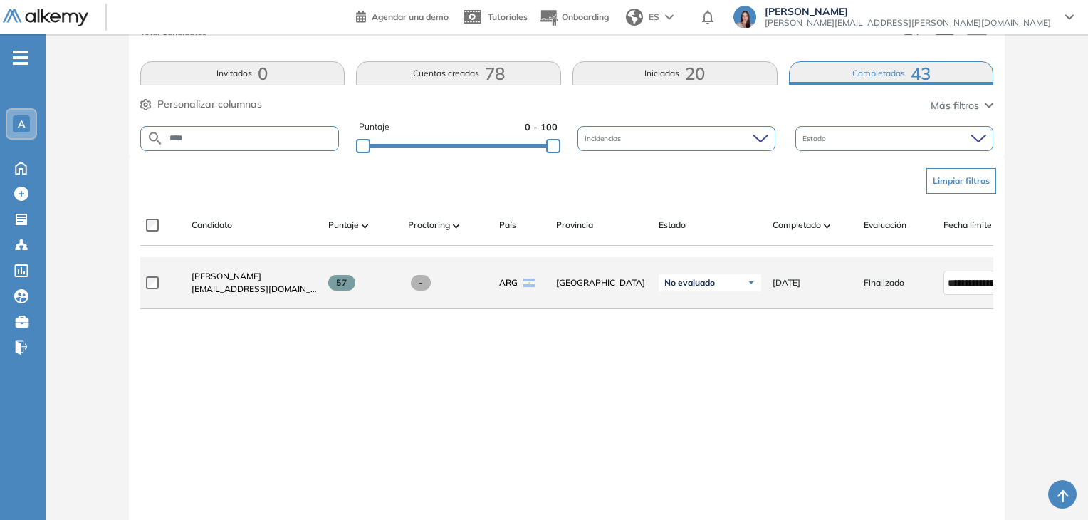
scroll to position [278, 0]
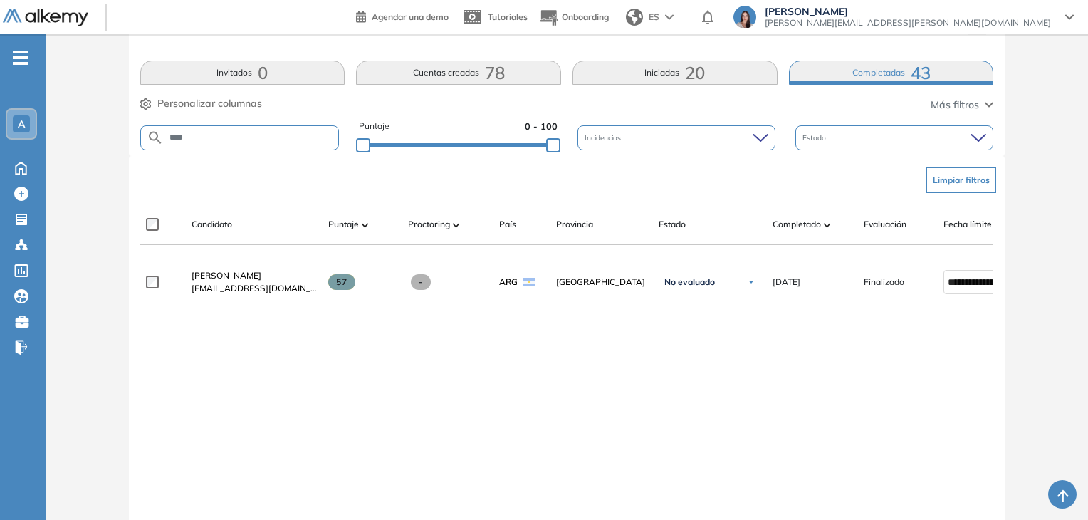
click at [684, 80] on button "Iniciadas 20" at bounding box center [675, 73] width 205 height 24
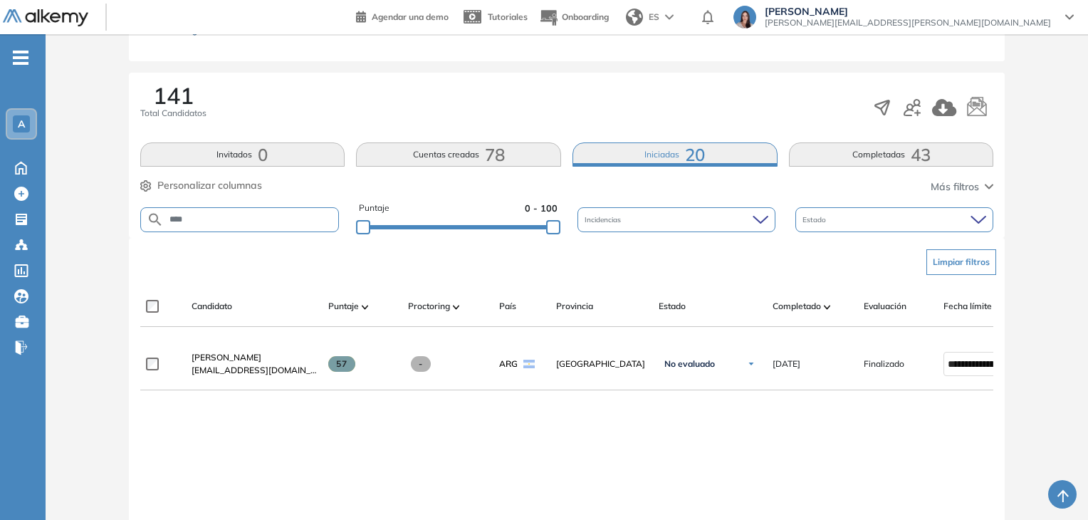
scroll to position [196, 0]
click at [874, 150] on button "Completadas 43" at bounding box center [891, 155] width 205 height 24
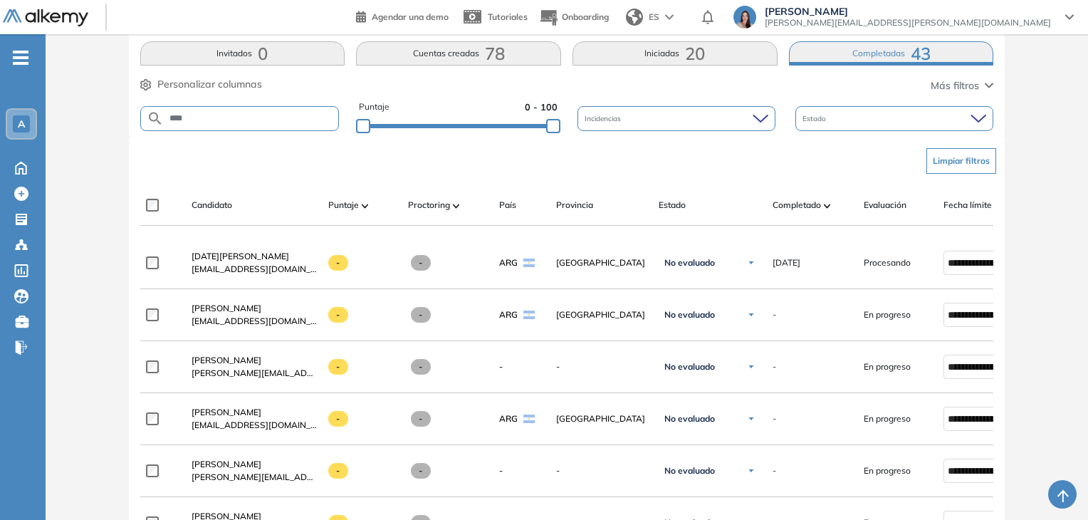
scroll to position [218, 0]
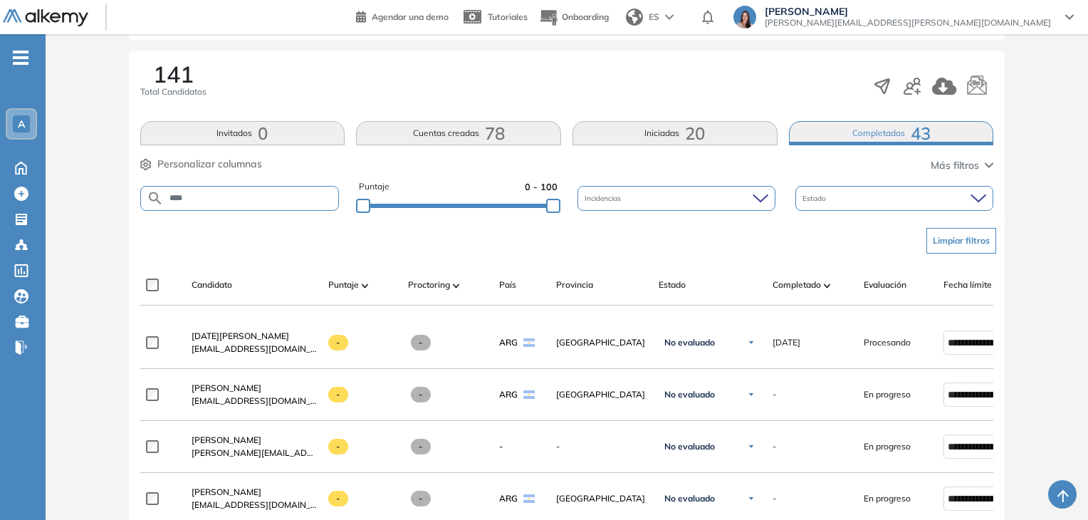
click at [623, 130] on button "Iniciadas 20" at bounding box center [675, 133] width 205 height 24
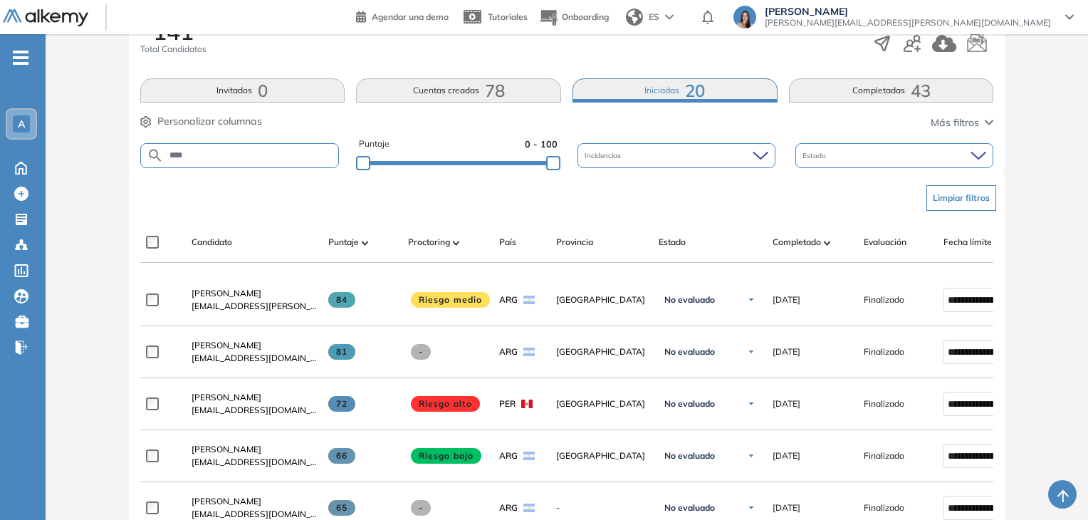
scroll to position [271, 0]
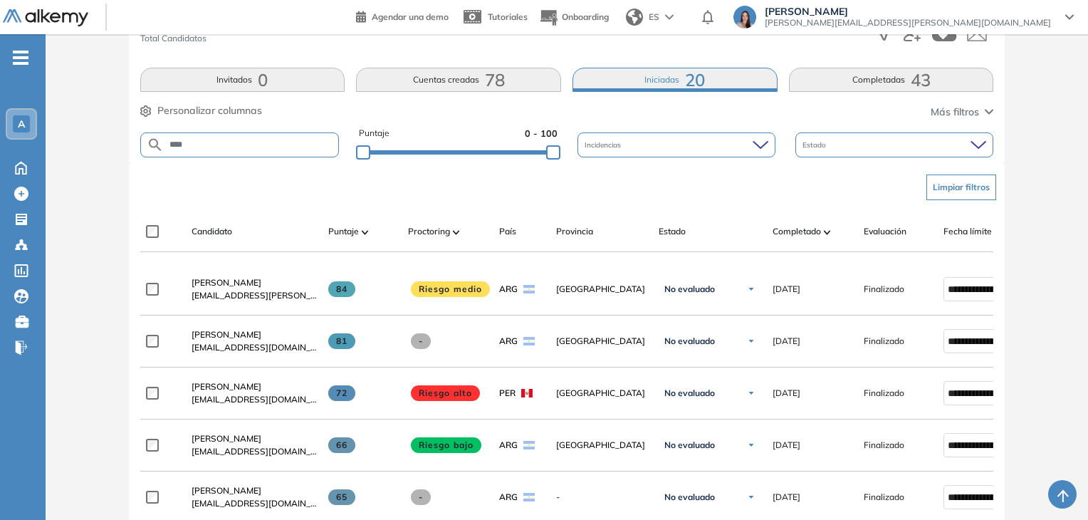
click at [247, 145] on input "****" at bounding box center [251, 145] width 175 height 11
type input "****"
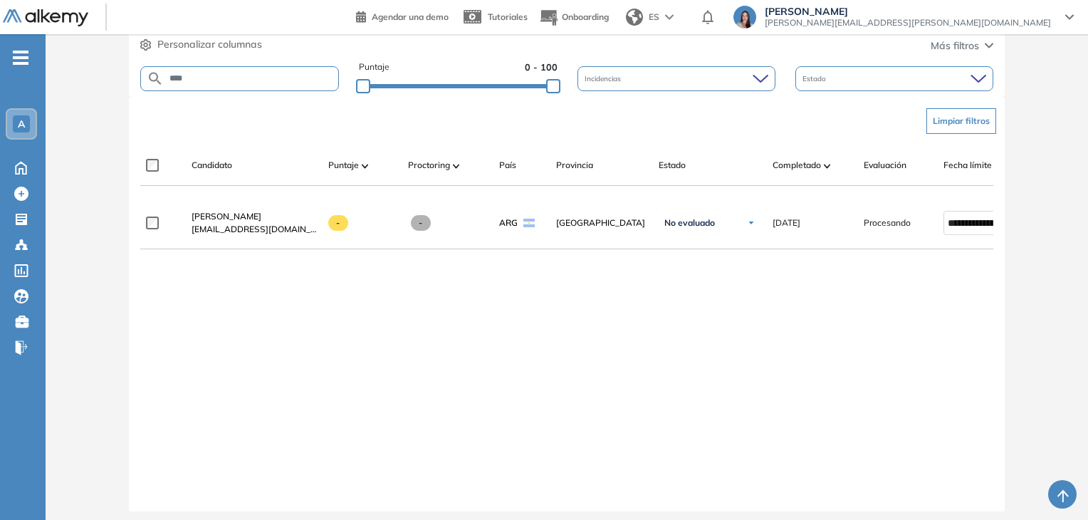
scroll to position [356, 0]
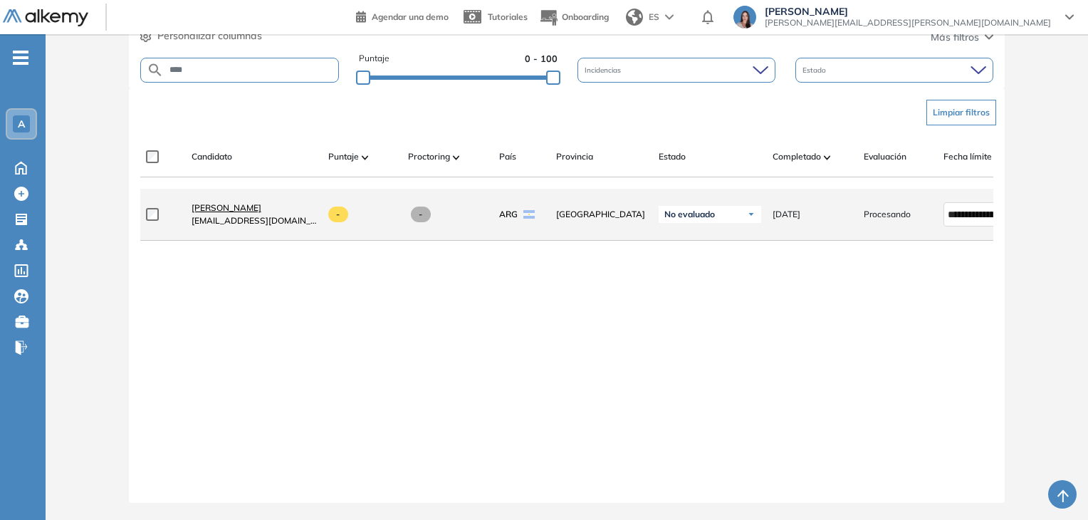
click at [242, 202] on span "Agustina Magallanes" at bounding box center [227, 207] width 70 height 11
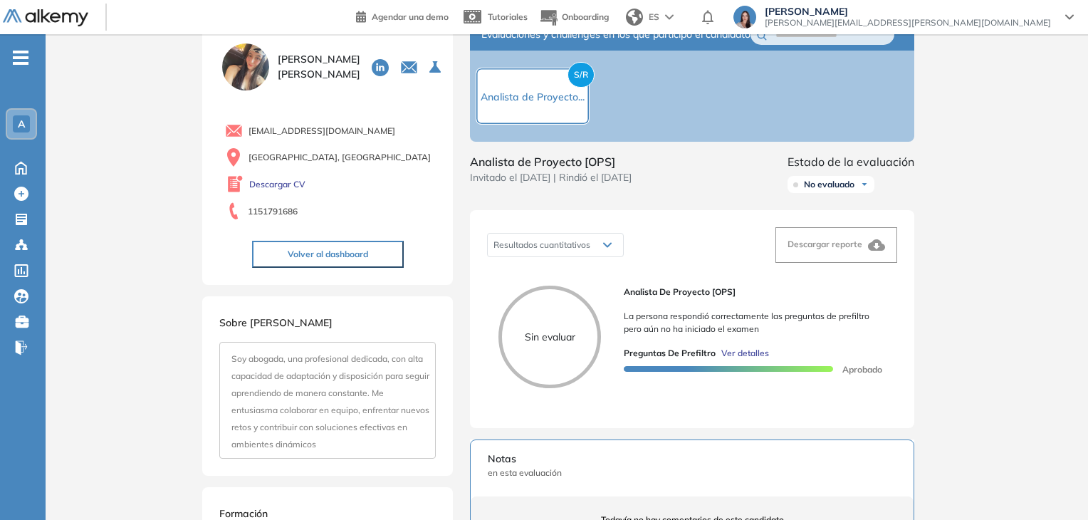
scroll to position [46, 0]
click at [289, 182] on link "Descargar CV" at bounding box center [277, 183] width 56 height 13
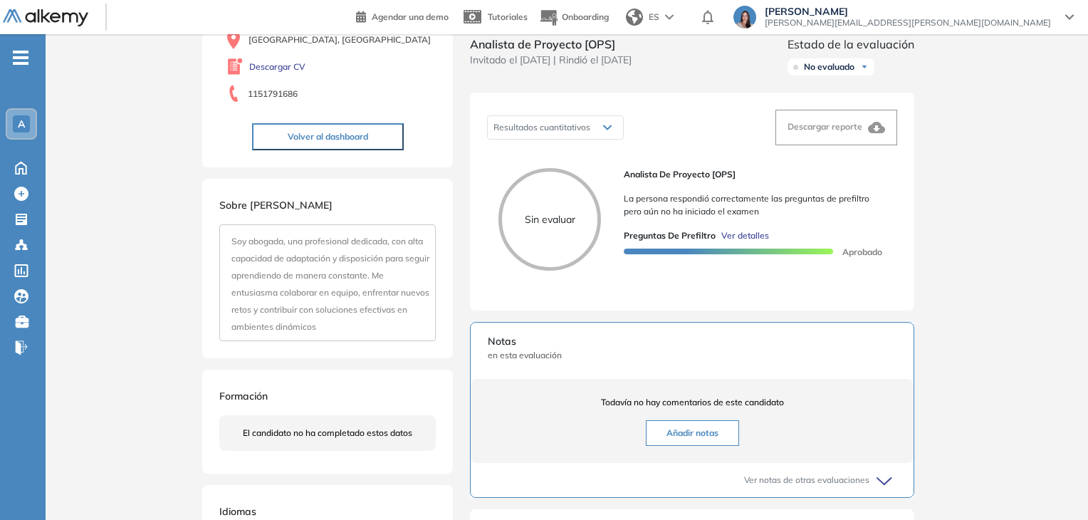
scroll to position [164, 0]
click at [746, 240] on span "Ver detalles" at bounding box center [745, 233] width 48 height 13
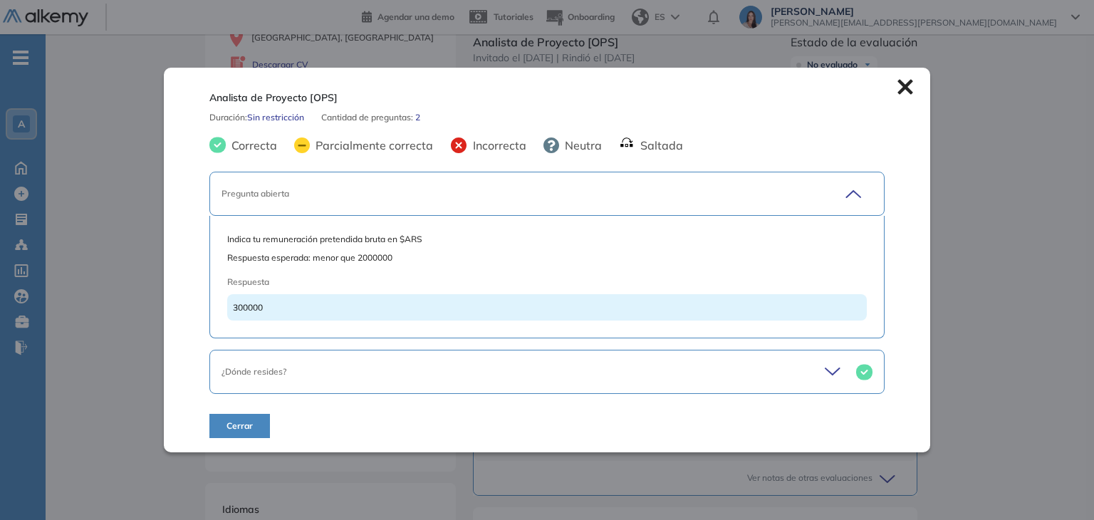
click at [902, 95] on div "Analista de Proyecto [OPS] Duración : Sin restricción Cantidad de preguntas: 2 …" at bounding box center [546, 260] width 765 height 385
click at [903, 90] on icon at bounding box center [904, 86] width 15 height 15
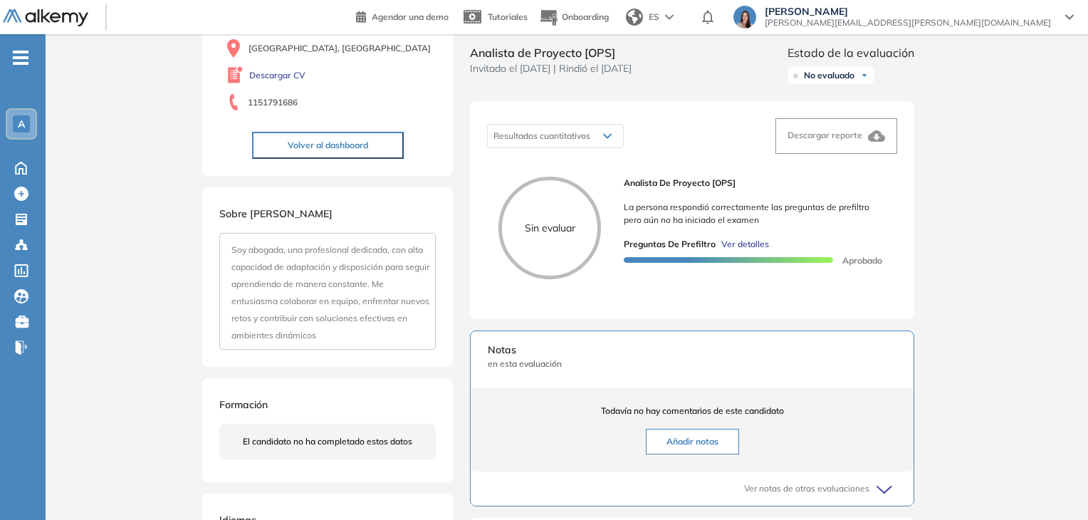
scroll to position [0, 0]
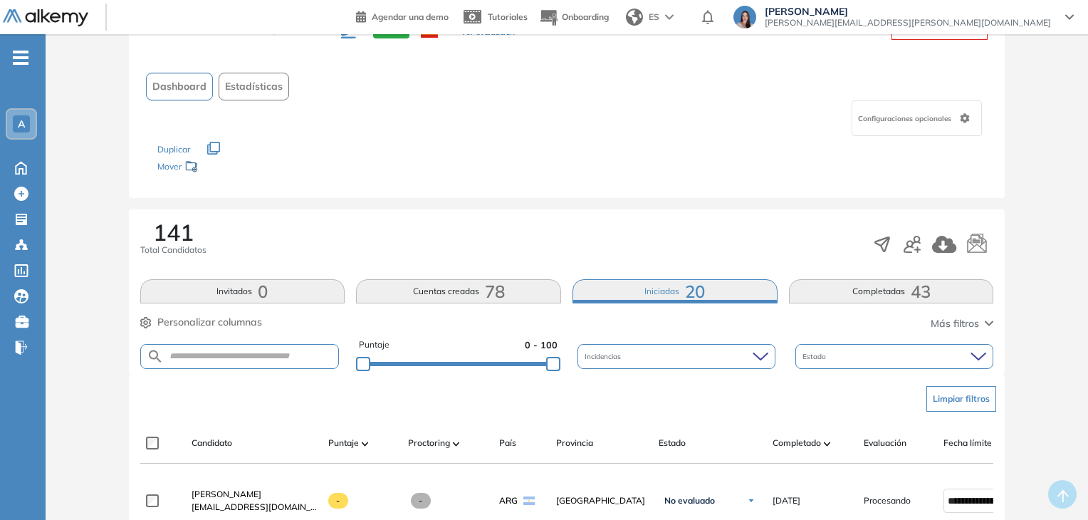
scroll to position [62, 0]
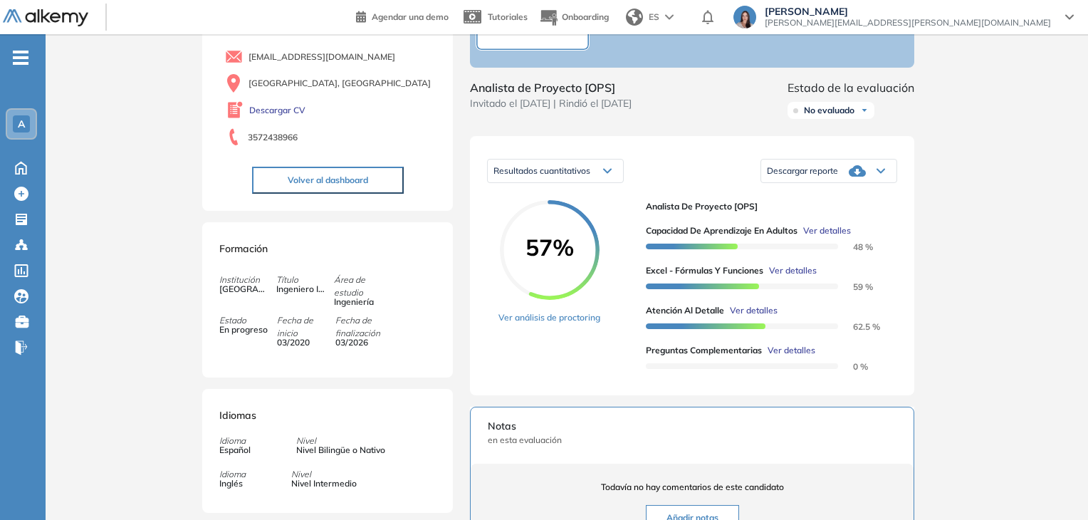
scroll to position [122, 0]
